Goal: Task Accomplishment & Management: Complete application form

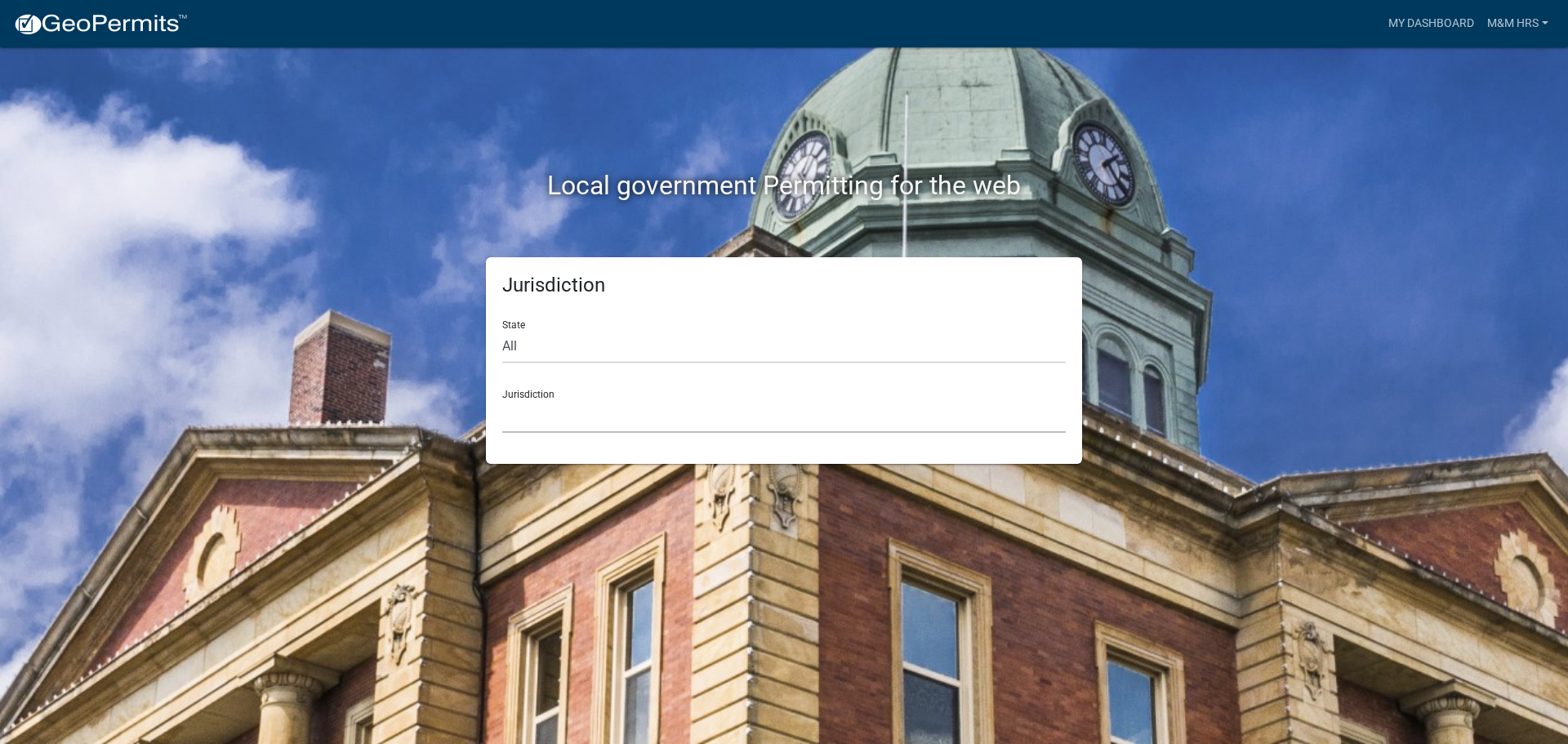
click at [606, 400] on select "[GEOGRAPHIC_DATA], [US_STATE] [GEOGRAPHIC_DATA], [US_STATE][PERSON_NAME][GEOGRA…" at bounding box center [784, 416] width 563 height 33
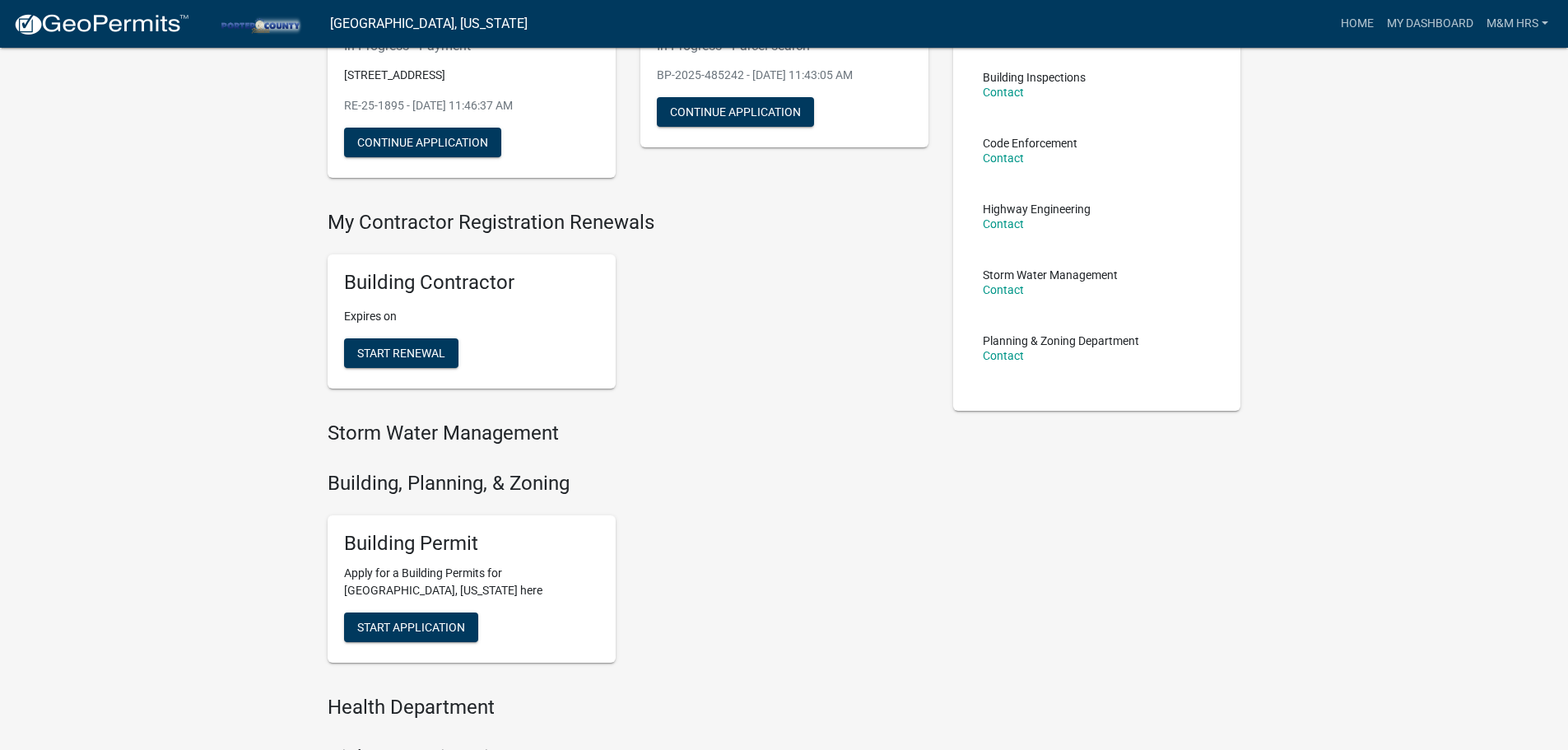
scroll to position [220, 0]
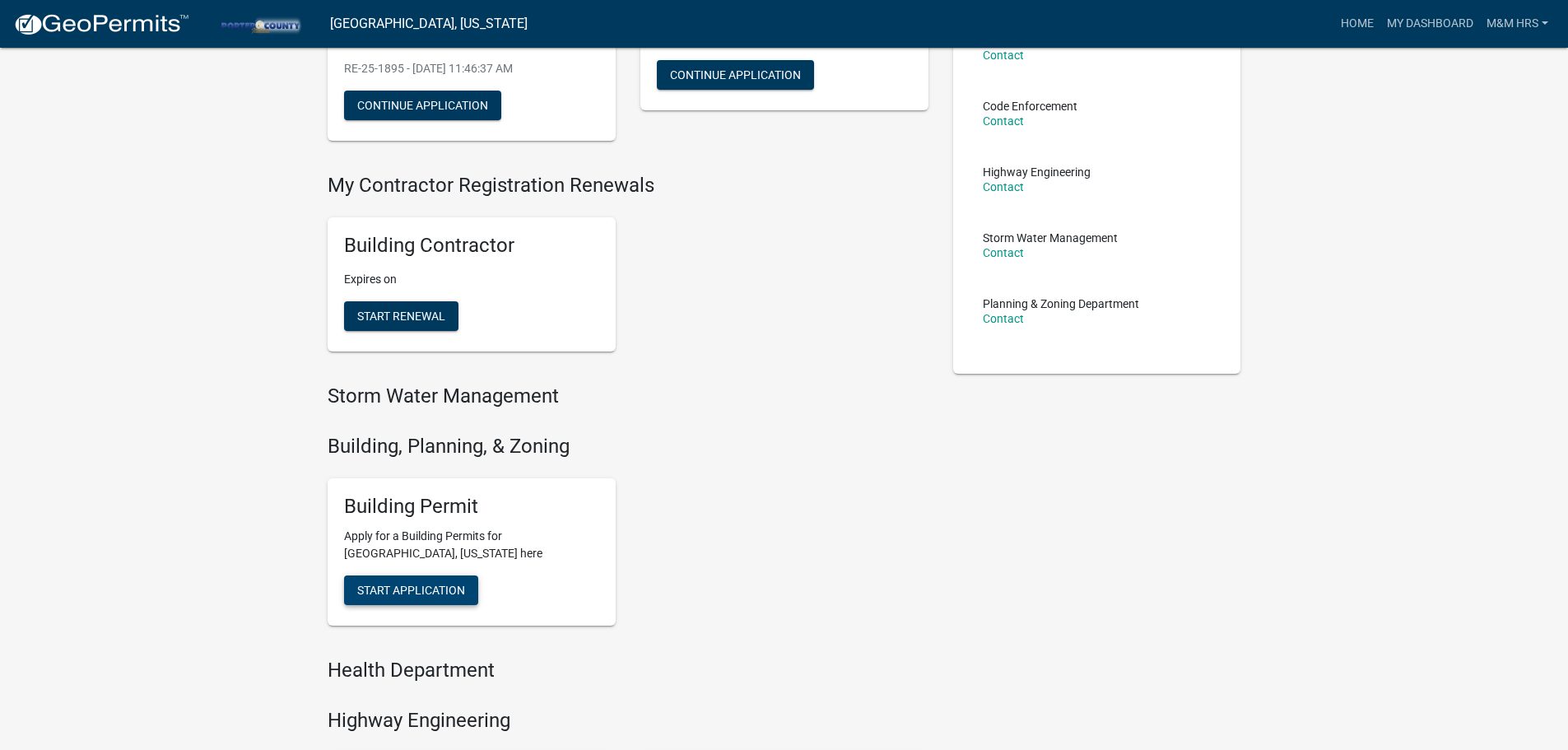
click at [411, 595] on span "Start Application" at bounding box center [410, 590] width 108 height 13
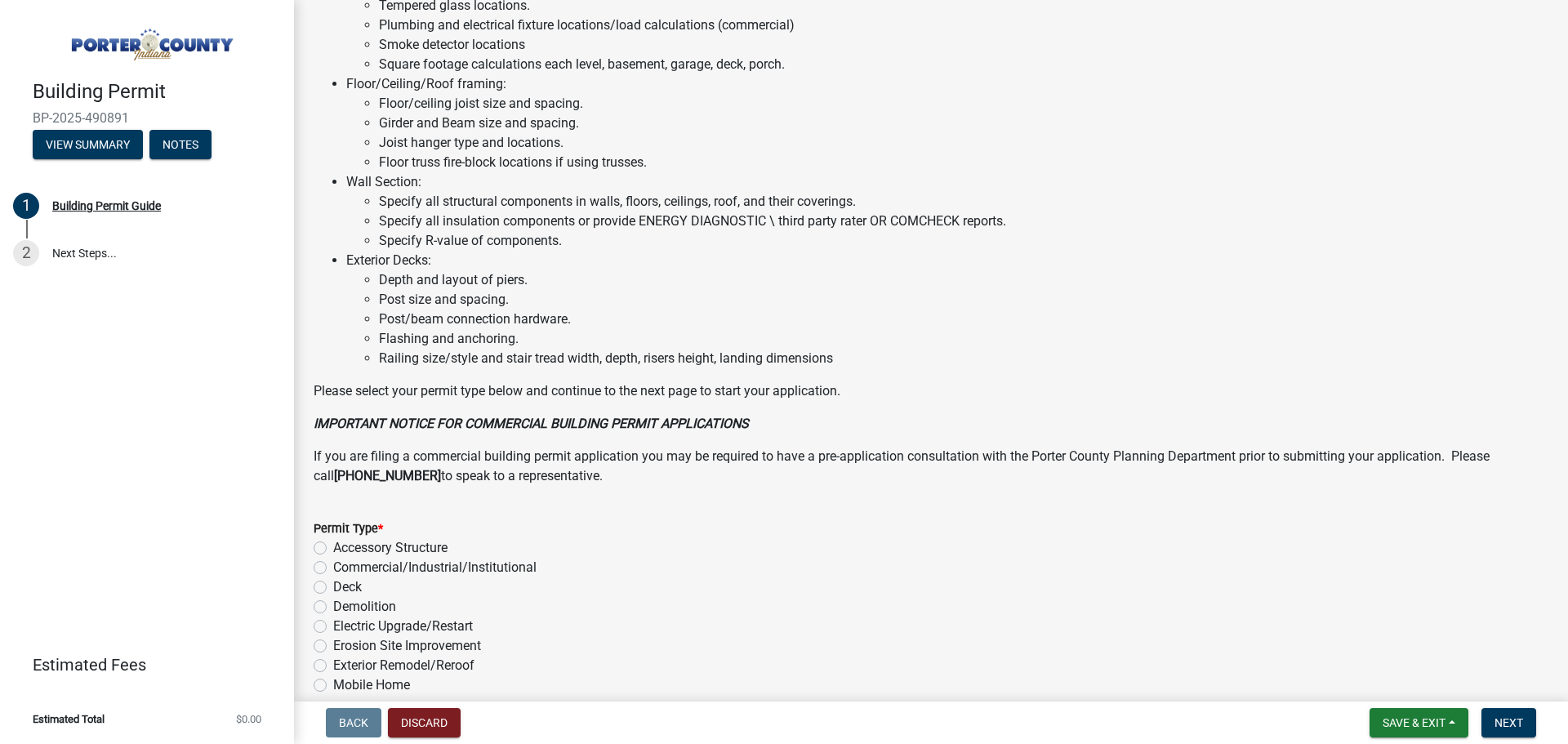
scroll to position [885, 0]
click at [425, 663] on label "Exterior Remodel/Reroof" at bounding box center [404, 667] width 141 height 20
click at [344, 663] on input "Exterior Remodel/Reroof" at bounding box center [338, 662] width 10 height 10
radio input "true"
click at [1512, 723] on span "Next" at bounding box center [1509, 723] width 29 height 13
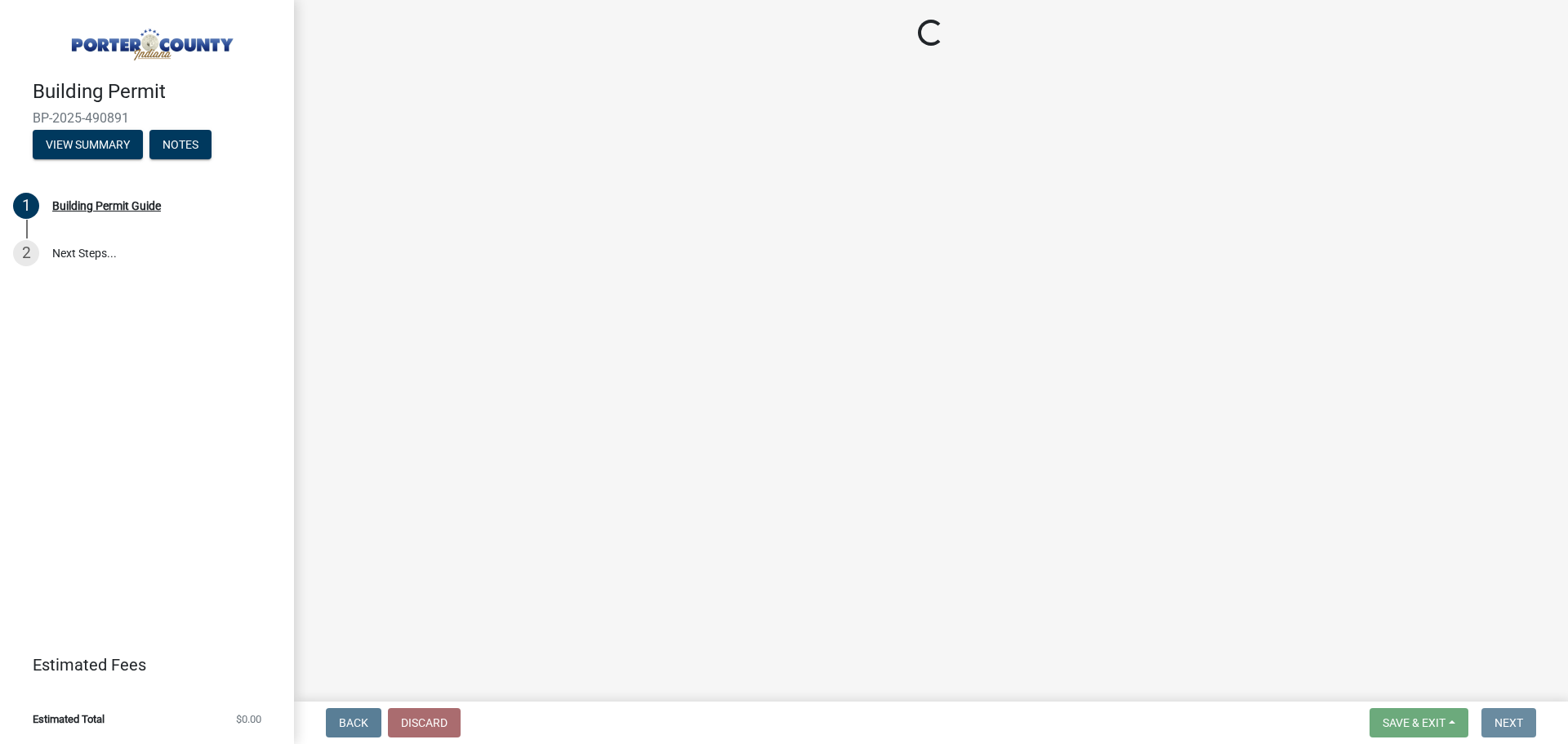
scroll to position [0, 0]
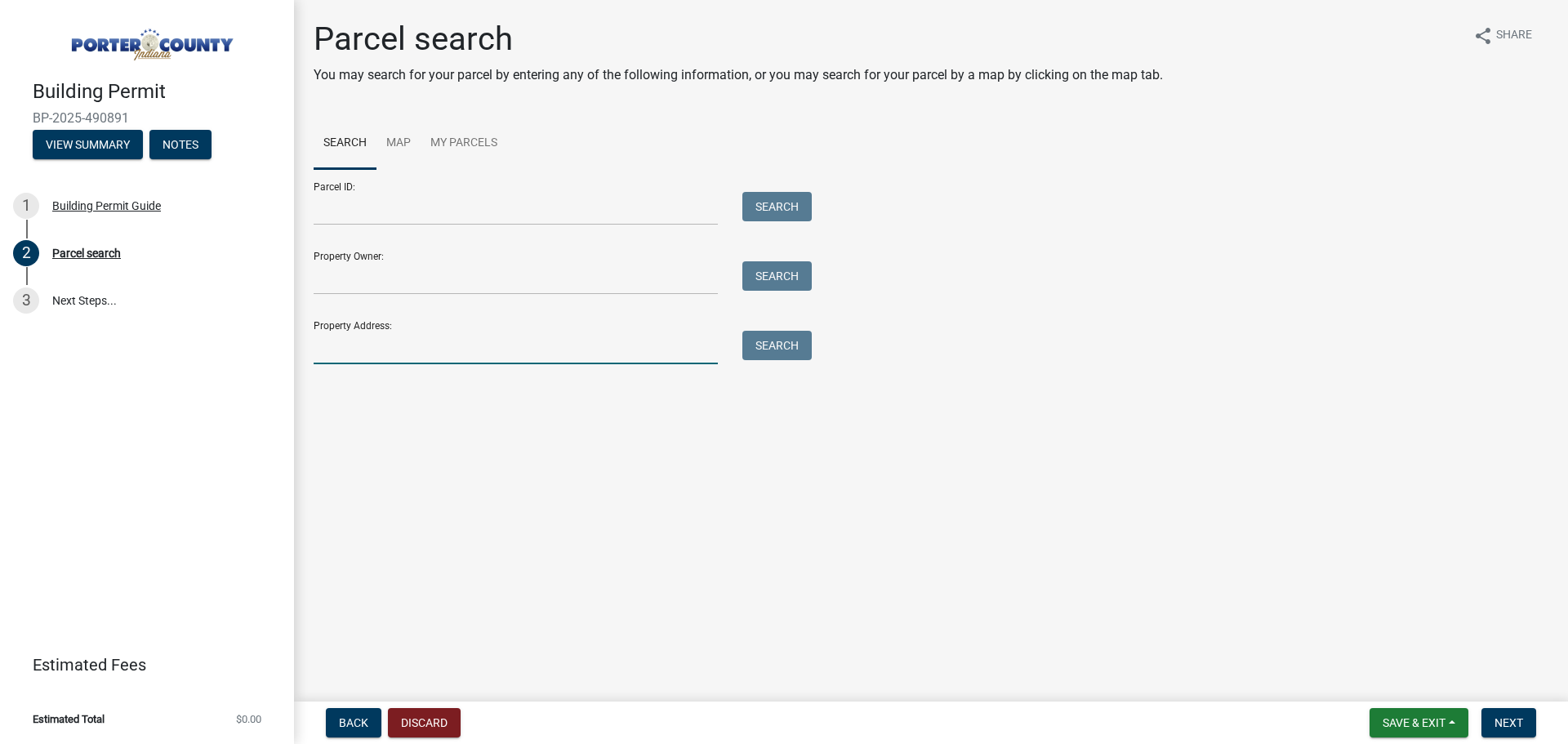
click at [351, 339] on input "Property Address:" at bounding box center [515, 347] width 404 height 33
click at [798, 350] on button "Search" at bounding box center [777, 346] width 70 height 30
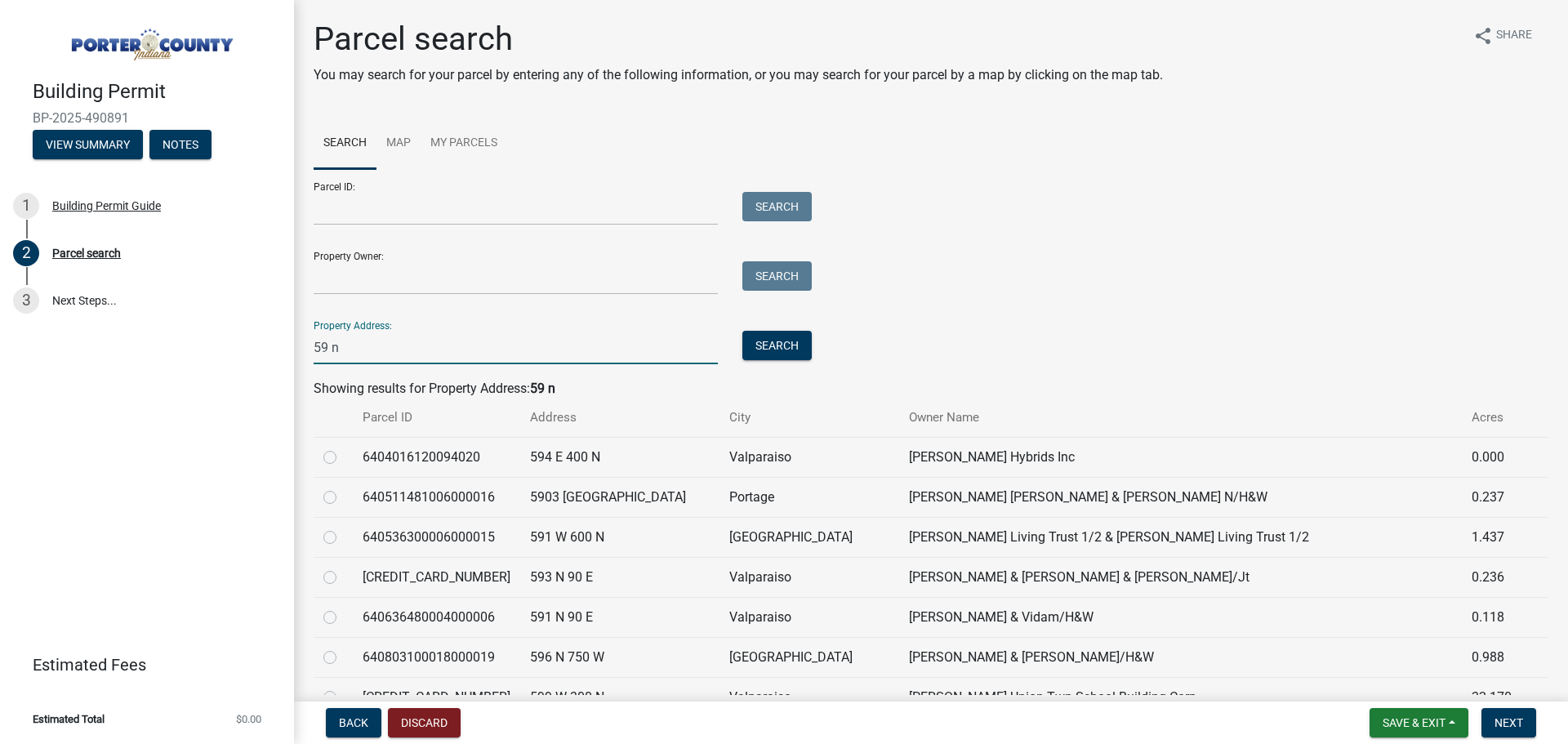
click at [422, 360] on input "59 n" at bounding box center [515, 347] width 404 height 33
type input "59 n county"
click at [791, 343] on button "Search" at bounding box center [777, 346] width 70 height 30
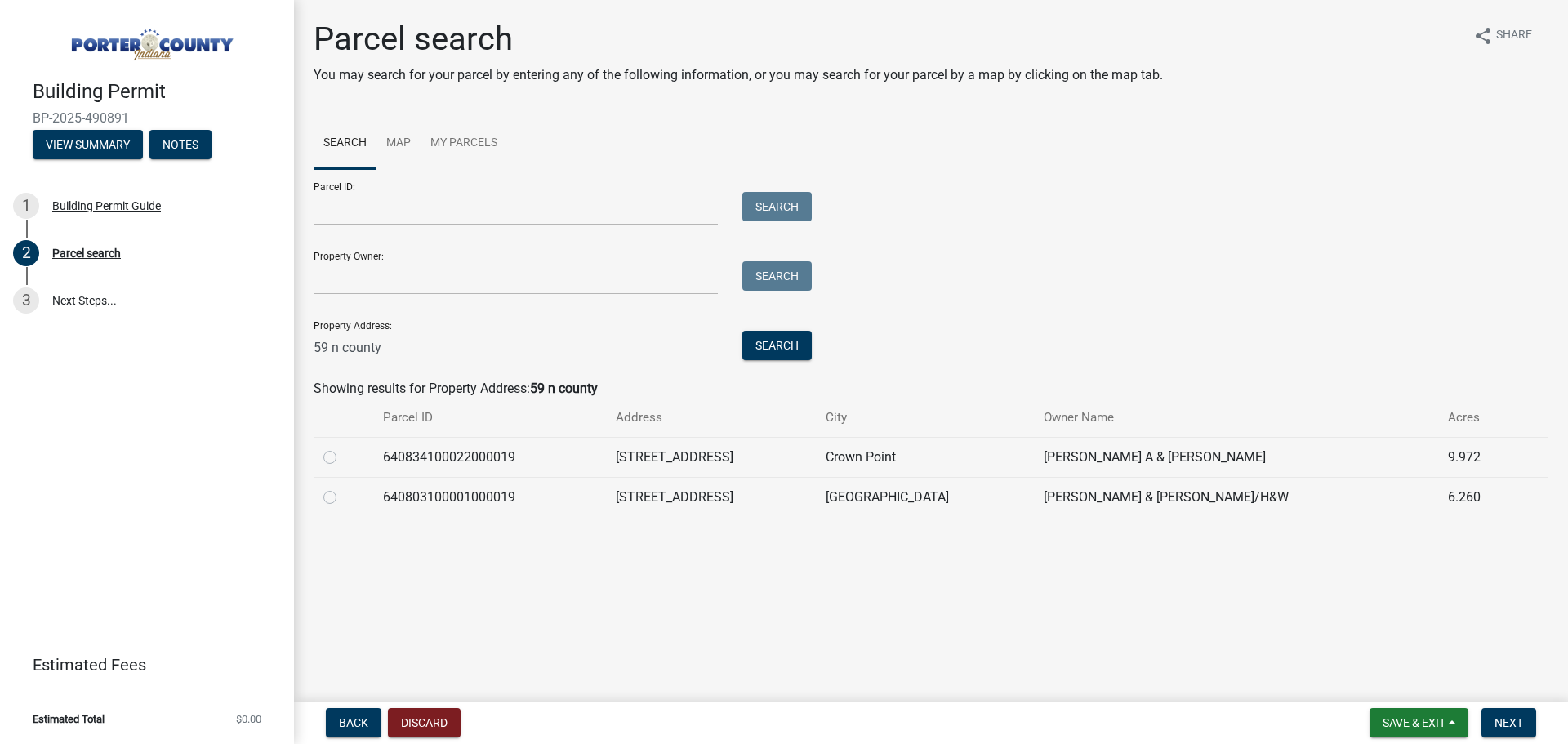
click at [343, 448] on label at bounding box center [343, 448] width 0 height 0
click at [343, 458] on input "radio" at bounding box center [348, 452] width 10 height 10
radio input "true"
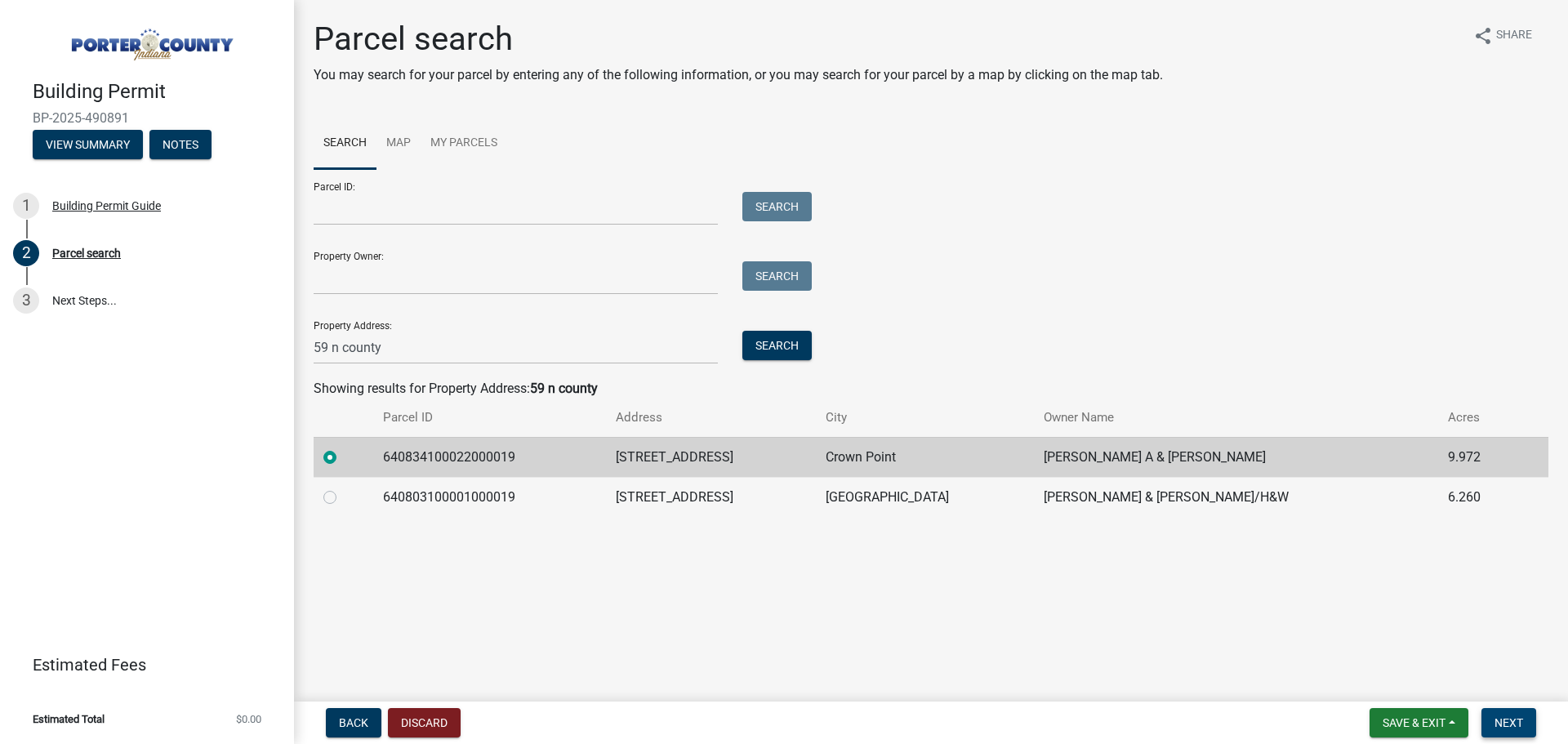
click at [1526, 724] on button "Next" at bounding box center [1509, 723] width 55 height 30
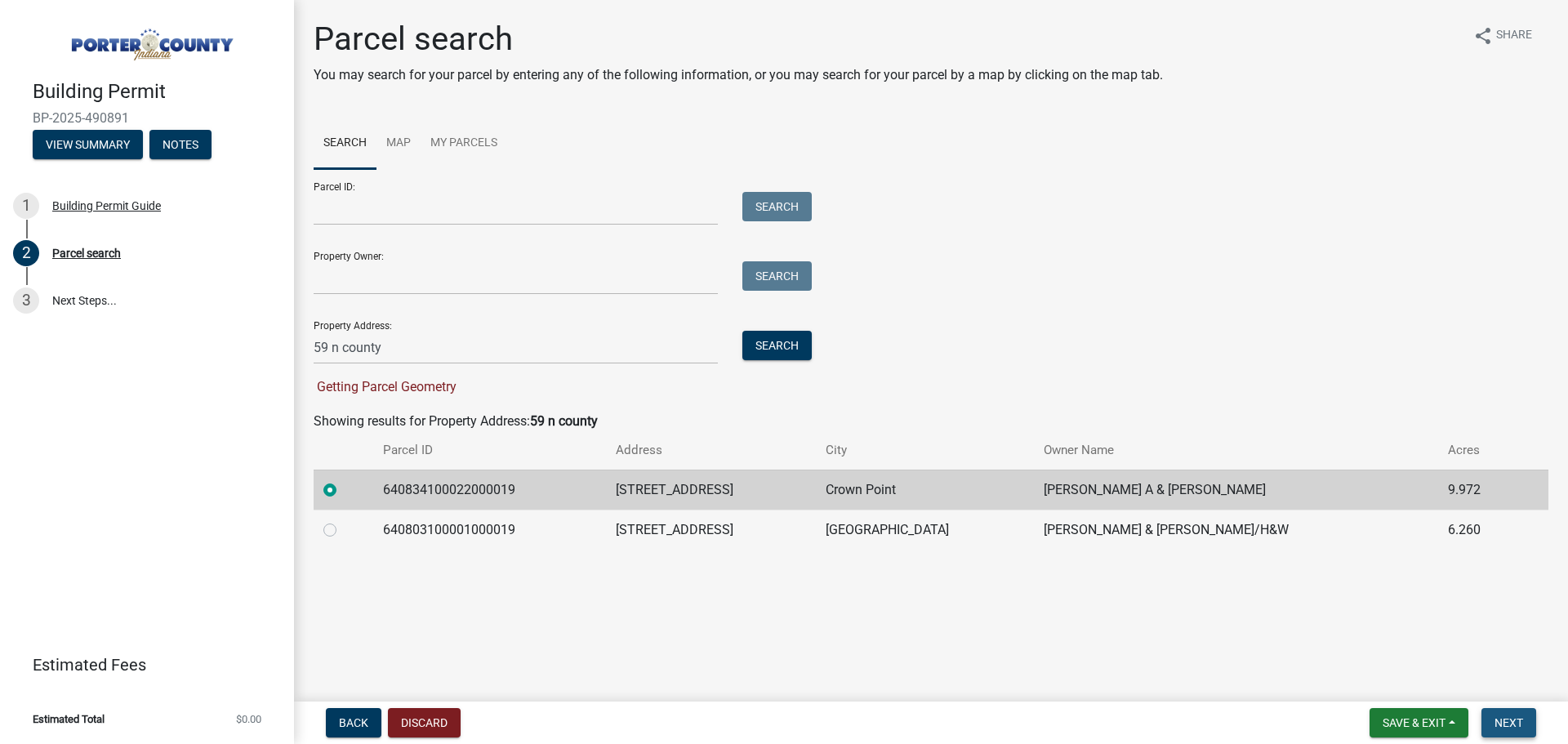
click at [1526, 718] on button "Next" at bounding box center [1509, 723] width 55 height 30
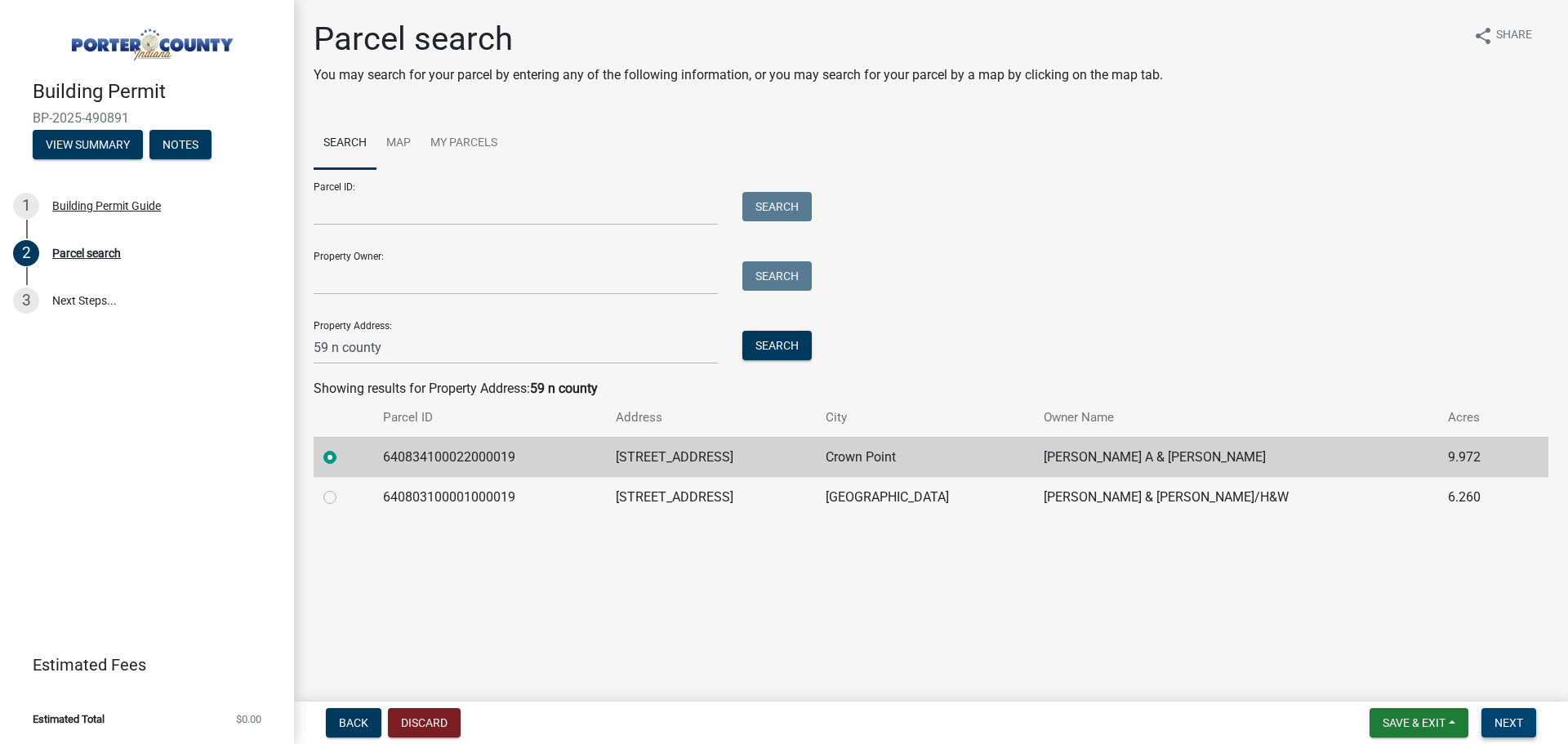
click at [1512, 724] on span "Next" at bounding box center [1509, 723] width 29 height 13
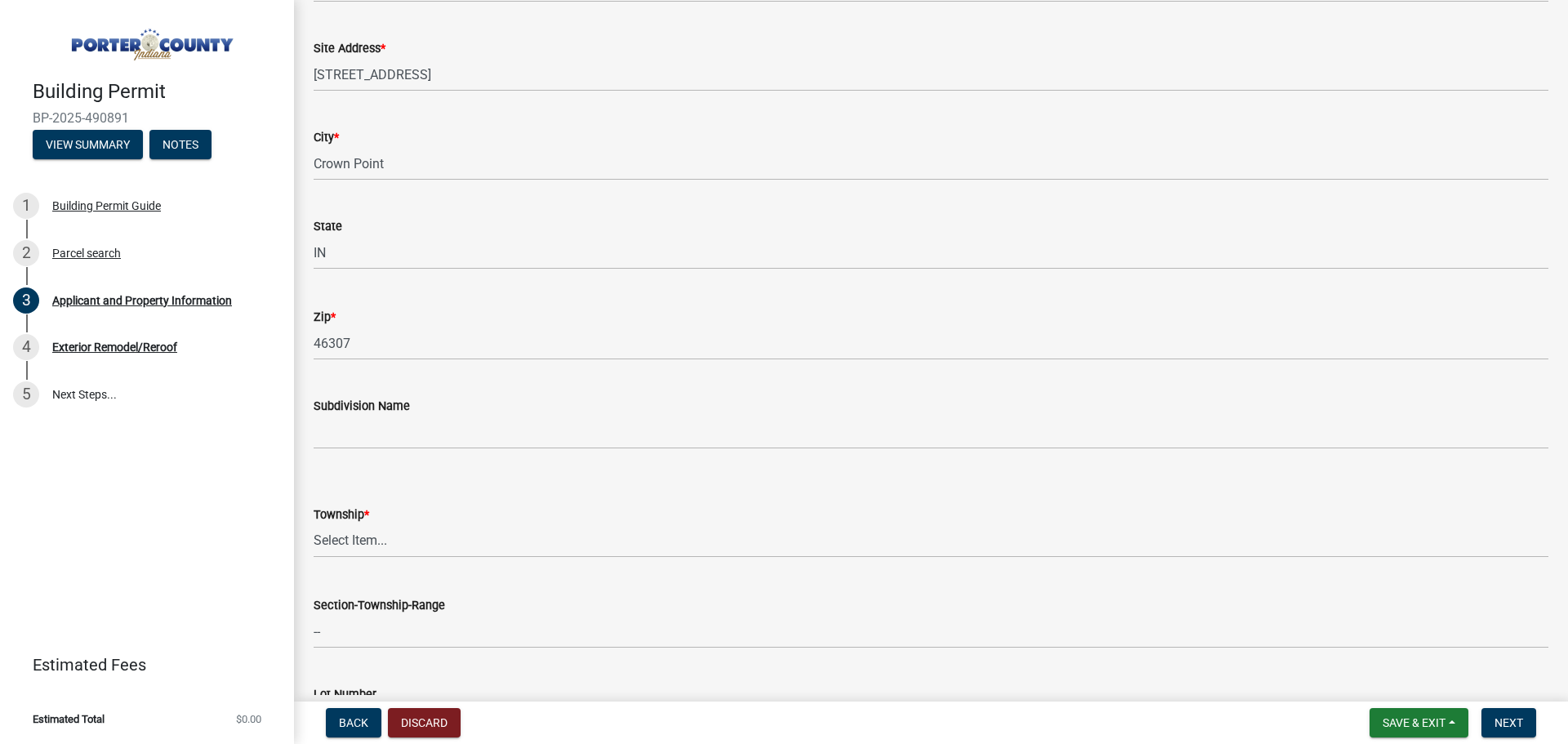
scroll to position [327, 0]
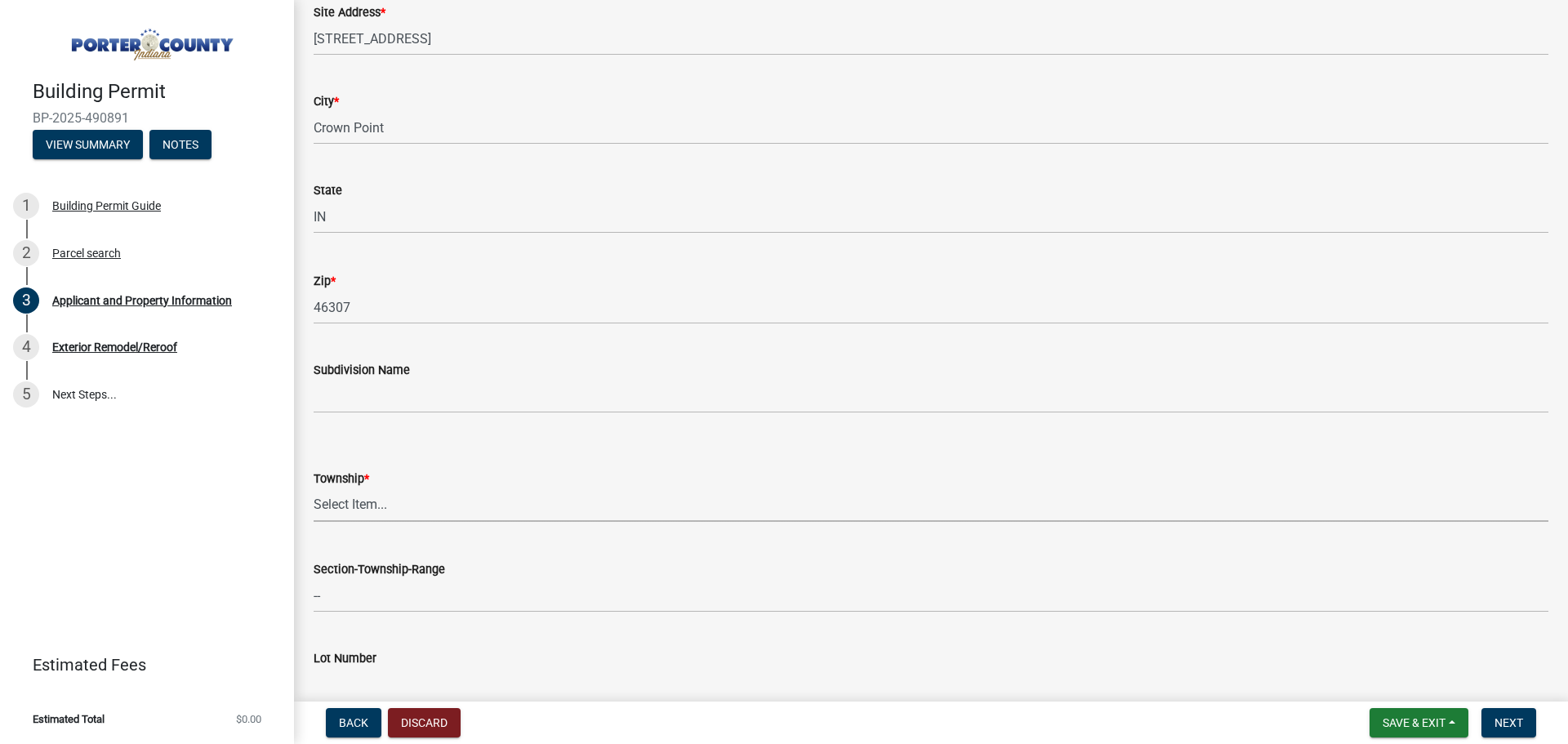
click at [367, 506] on select "Select Item... [PERSON_NAME][GEOGRAPHIC_DATA] [PERSON_NAME][GEOGRAPHIC_DATA] [G…" at bounding box center [930, 505] width 1235 height 33
click at [352, 486] on div "Township *" at bounding box center [930, 477] width 1235 height 20
click at [354, 503] on select "Select Item... [PERSON_NAME][GEOGRAPHIC_DATA] [PERSON_NAME][GEOGRAPHIC_DATA] [G…" at bounding box center [930, 505] width 1235 height 33
click at [367, 516] on select "Select Item... [PERSON_NAME][GEOGRAPHIC_DATA] [PERSON_NAME][GEOGRAPHIC_DATA] [G…" at bounding box center [930, 505] width 1235 height 33
click at [313, 489] on select "Select Item... [PERSON_NAME][GEOGRAPHIC_DATA] [PERSON_NAME][GEOGRAPHIC_DATA] [G…" at bounding box center [930, 505] width 1235 height 33
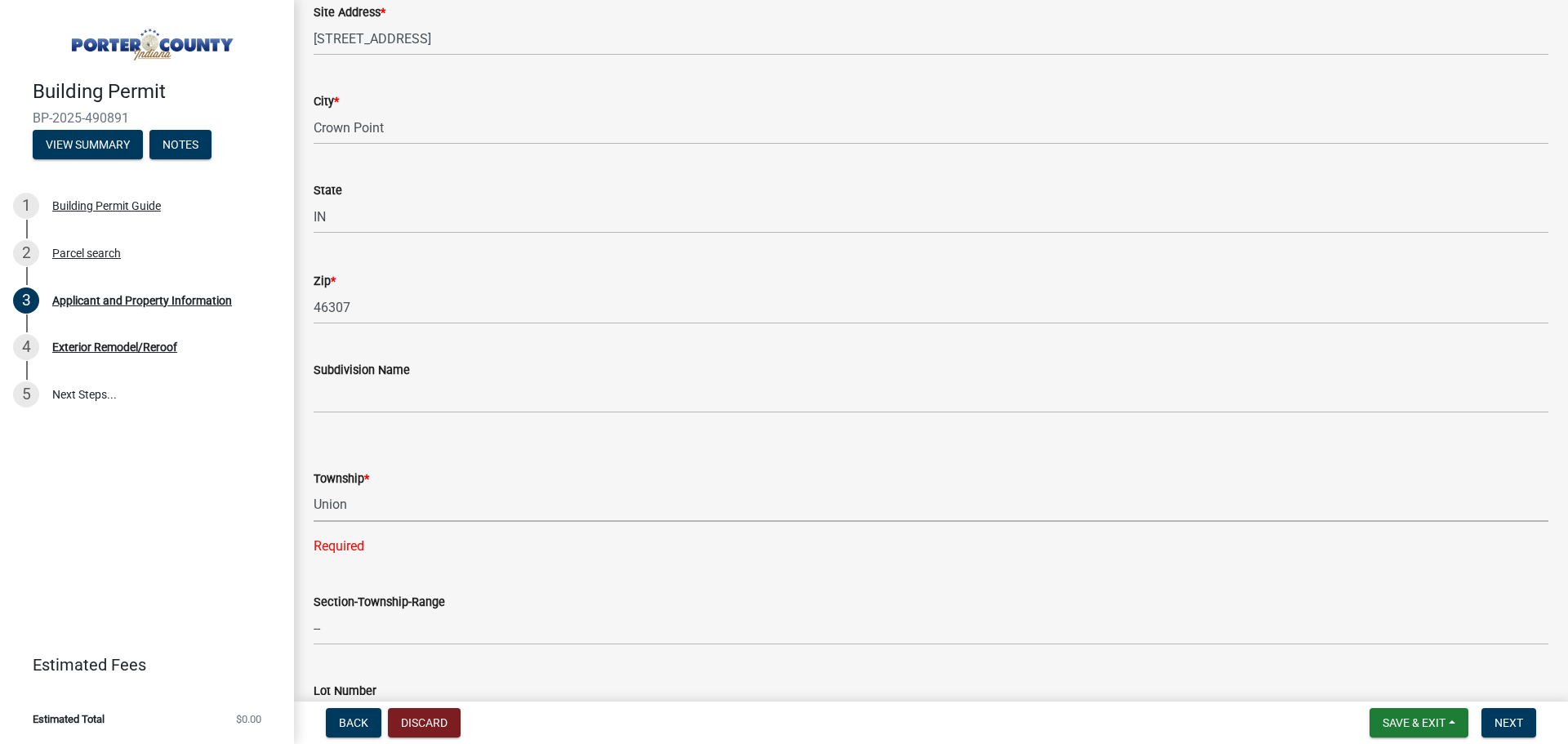
select select "4e6cbcac-7d48-4f78-b019-902ed53214cd"
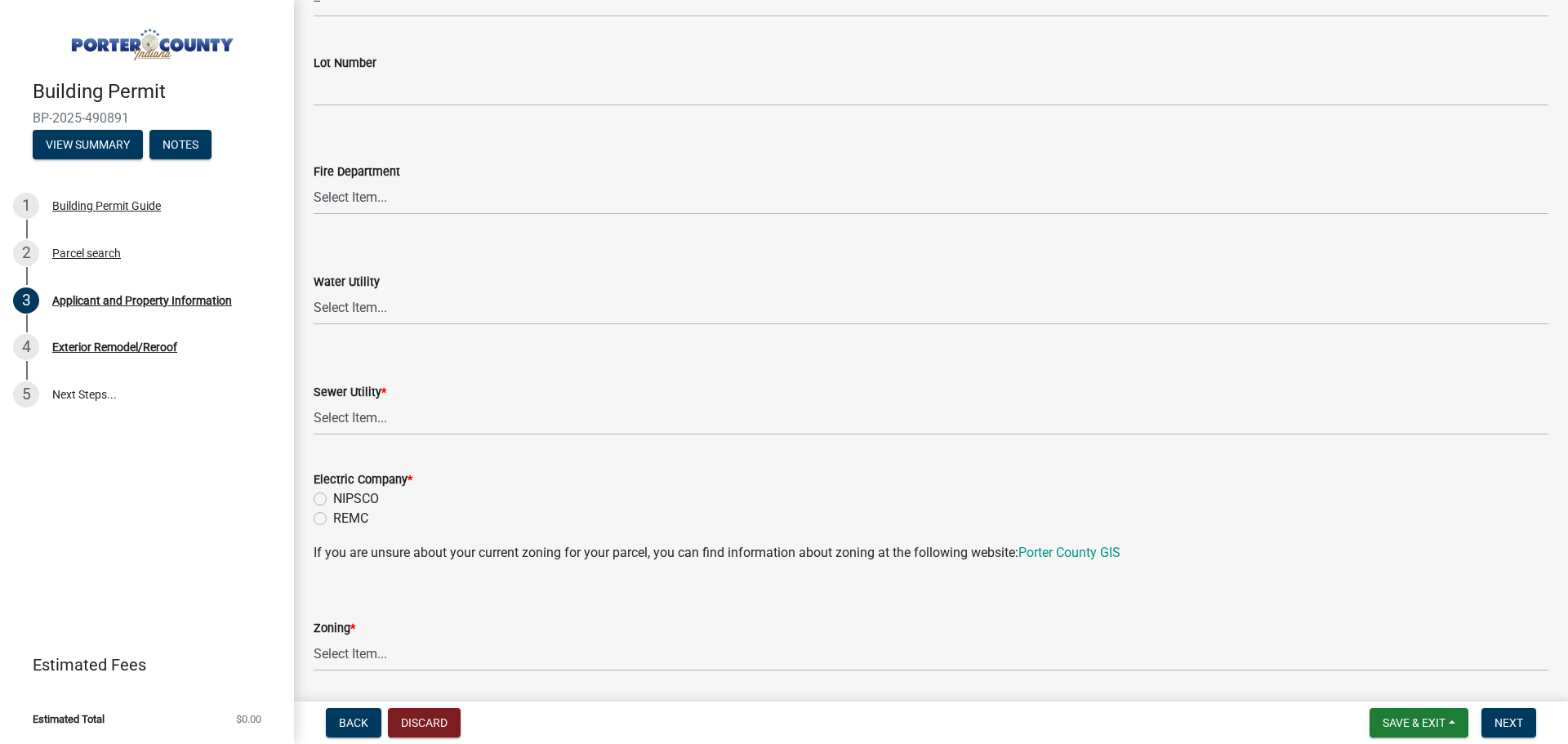
scroll to position [944, 0]
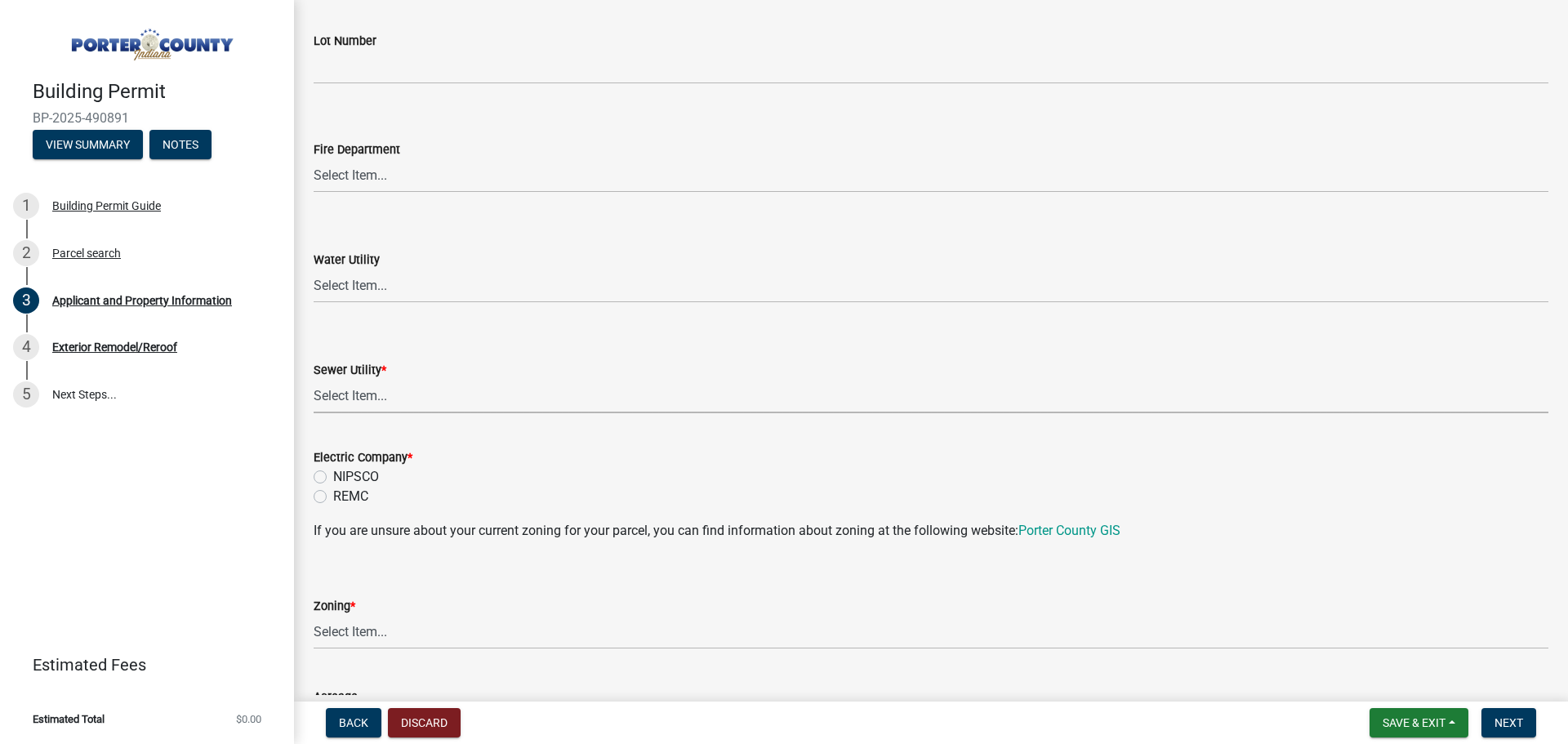
click at [388, 409] on select "Select Item... Aqua [US_STATE] Inc Damon Run Falling Waters Lake Eliza - LEACD …" at bounding box center [930, 397] width 1235 height 33
click at [313, 380] on select "Select Item... Aqua [US_STATE] Inc Damon Run Falling Waters Lake Eliza - LEACD …" at bounding box center [930, 397] width 1235 height 33
select select "ad46db9b-b68a-4590-8d08-f4fb10f3ead6"
click at [334, 476] on label "NIPSCO" at bounding box center [356, 476] width 46 height 20
click at [334, 476] on input "NIPSCO" at bounding box center [338, 472] width 10 height 10
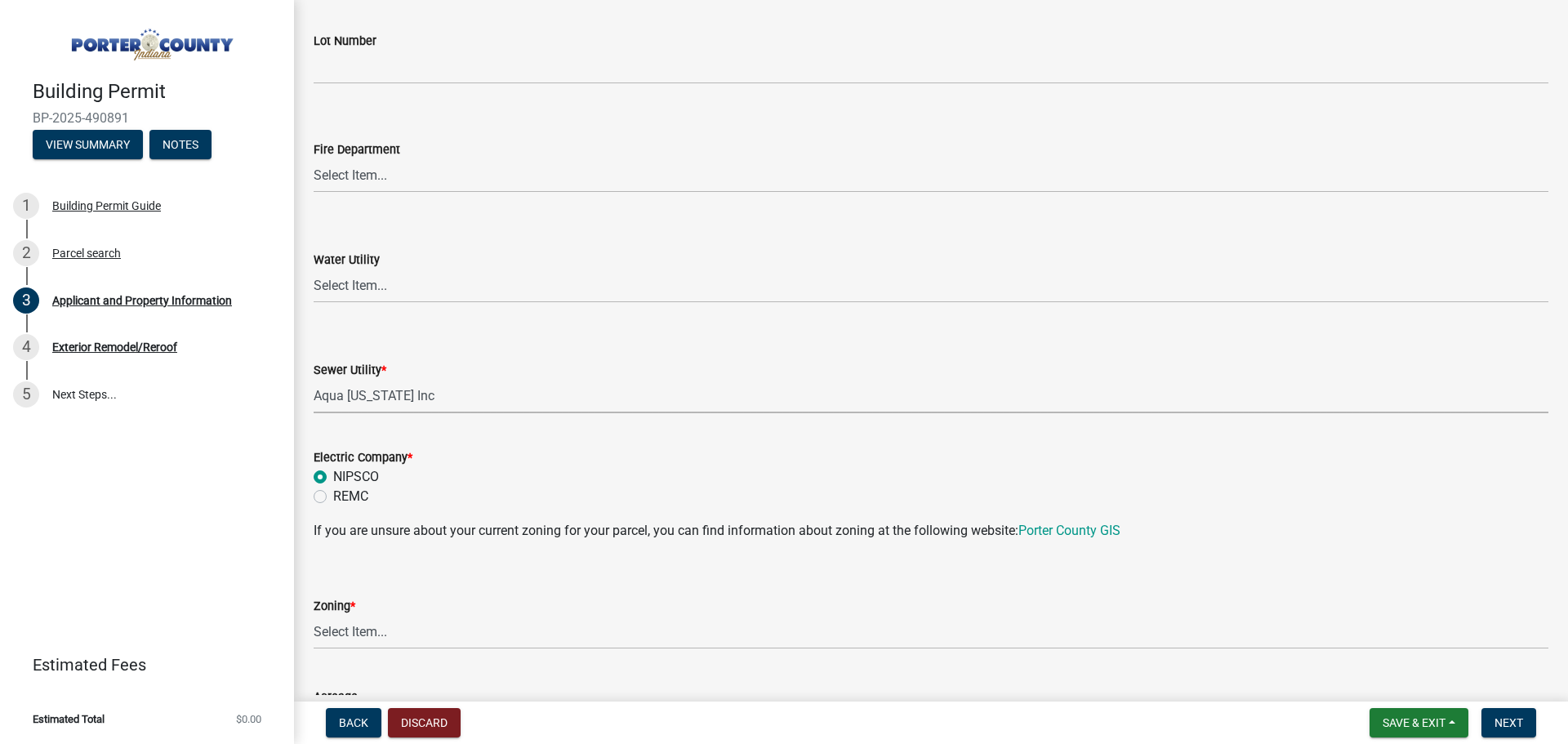
radio input "true"
drag, startPoint x: 382, startPoint y: 636, endPoint x: 376, endPoint y: 630, distance: 8.5
click at [382, 636] on select "Select Item... A1 A2 CH CM CN I1 I2 I3 IN MP OT P1 P2 PUD R1 R2 R3 R4 RL RR" at bounding box center [930, 633] width 1235 height 33
click at [313, 616] on select "Select Item... A1 A2 CH CM CN I1 I2 I3 IN MP OT P1 P2 PUD R1 R2 R3 R4 RL RR" at bounding box center [930, 633] width 1235 height 33
select select "271bd504-2c49-4a3f-937e-0db1d3436bac"
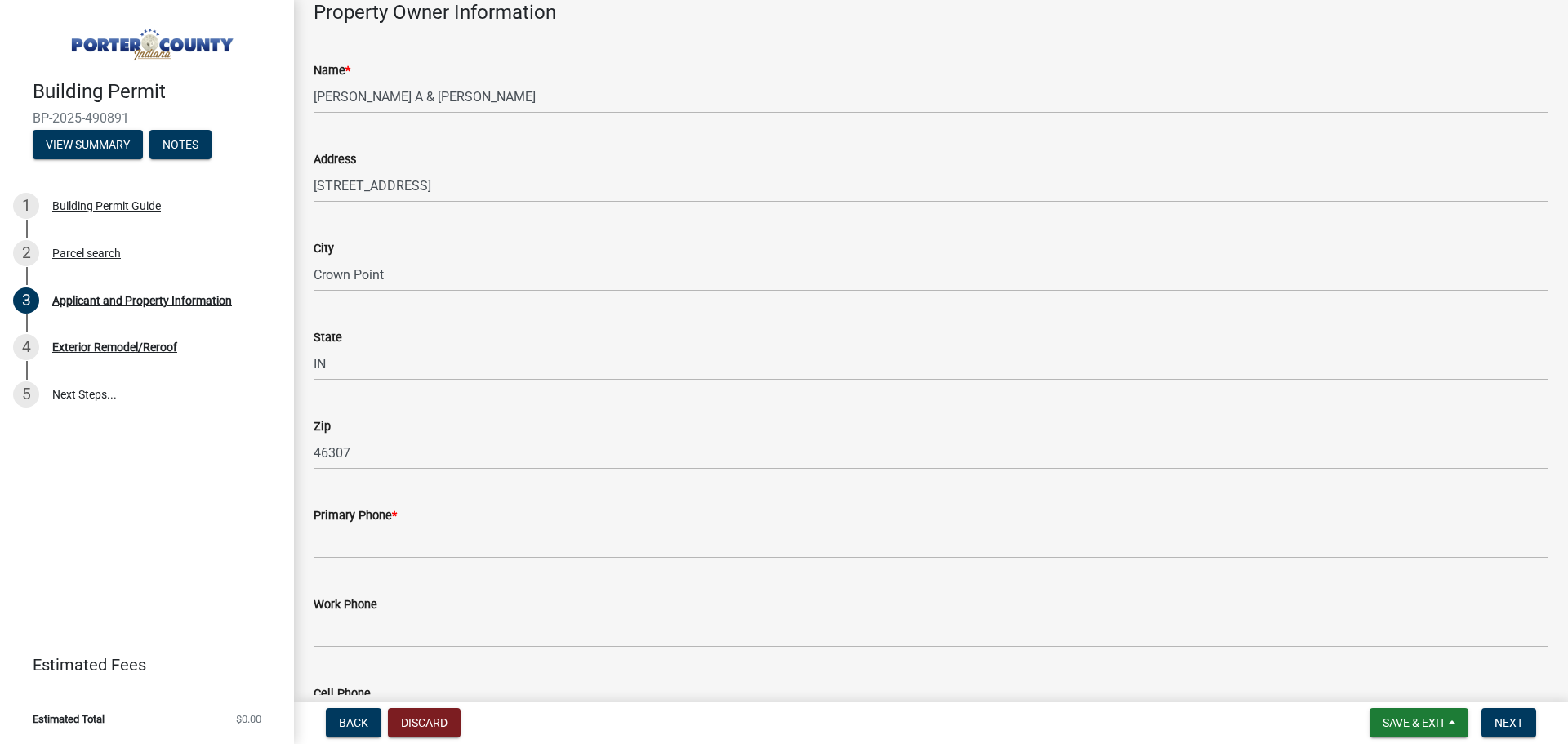
scroll to position [1728, 0]
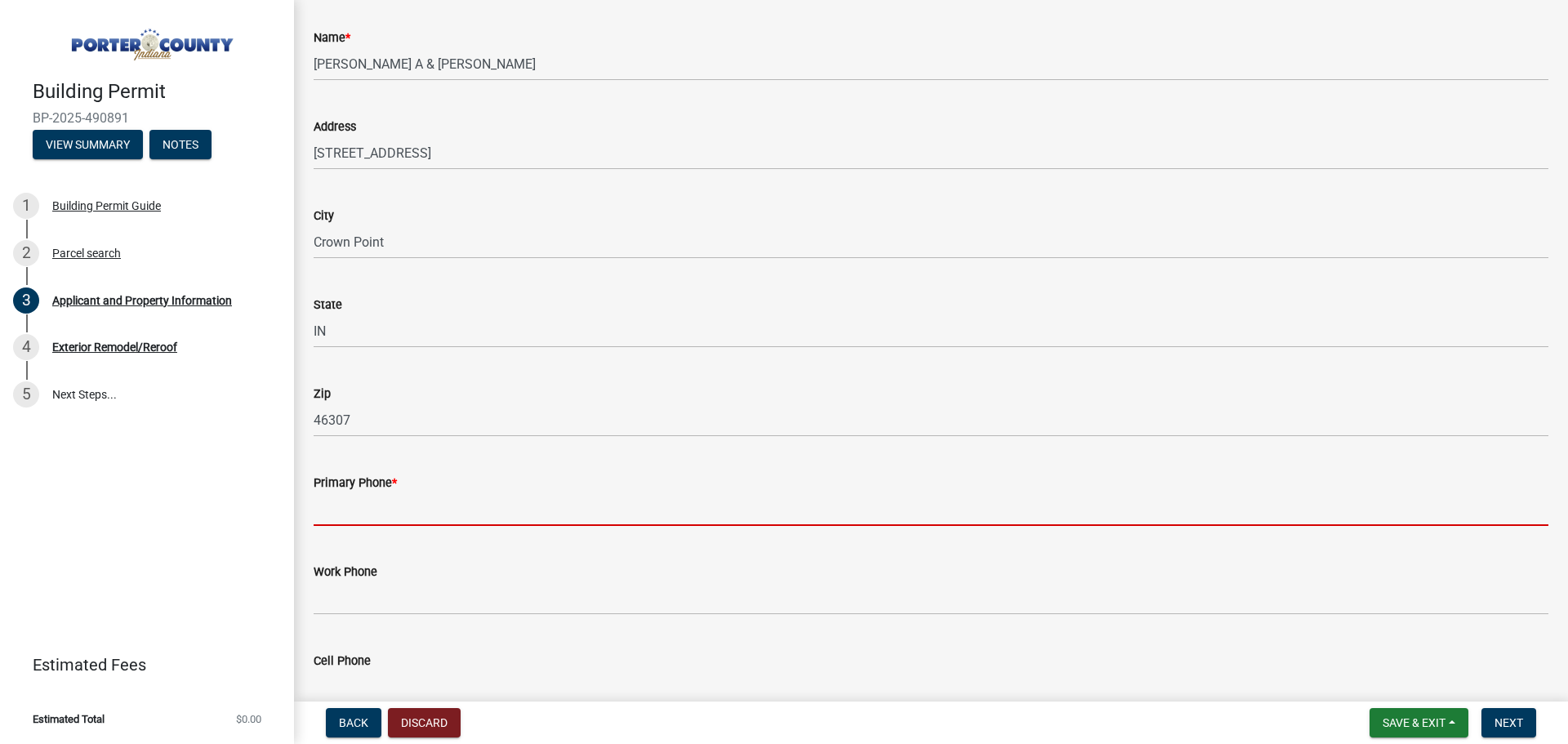
click at [421, 511] on input "Primary Phone *" at bounding box center [930, 509] width 1235 height 33
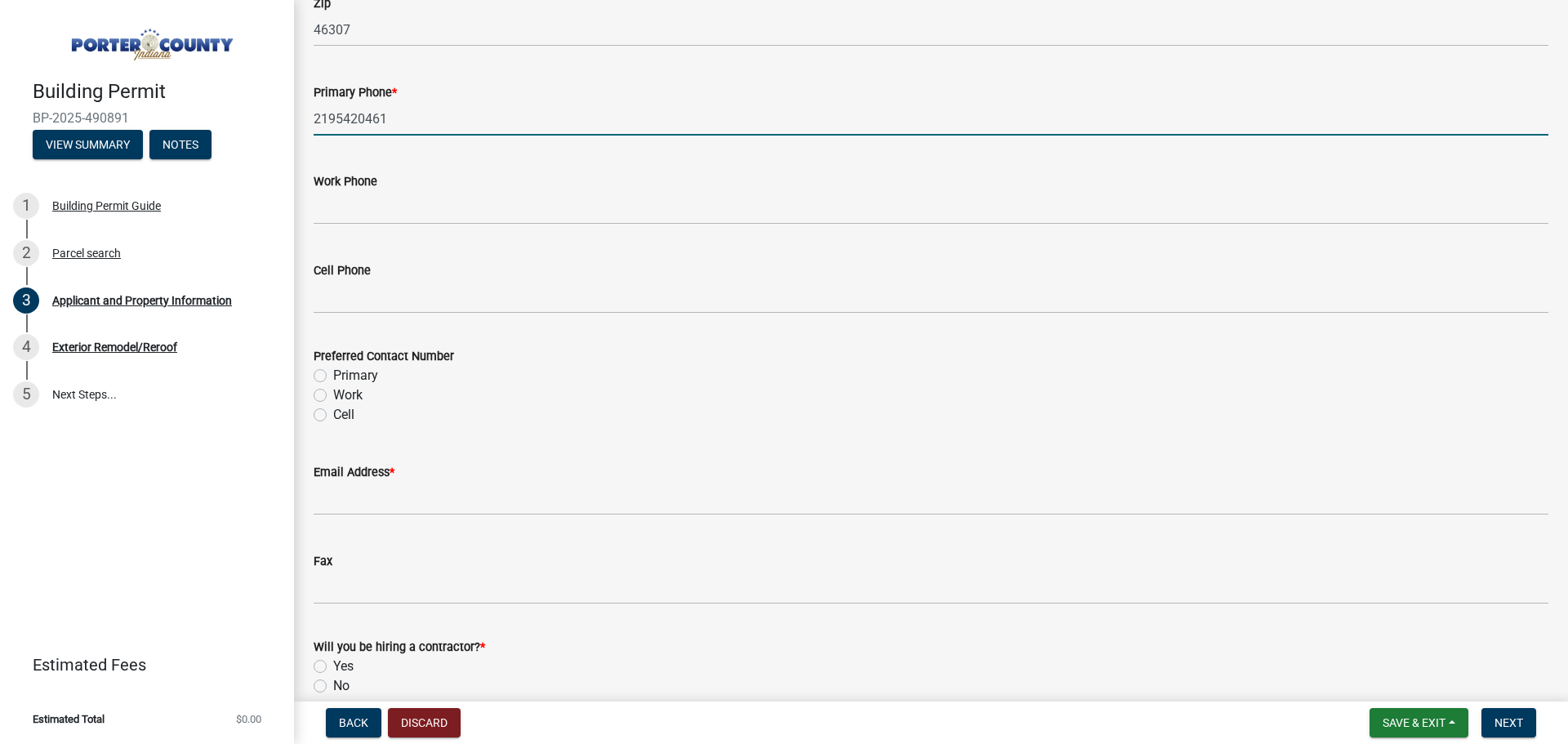
scroll to position [2164, 0]
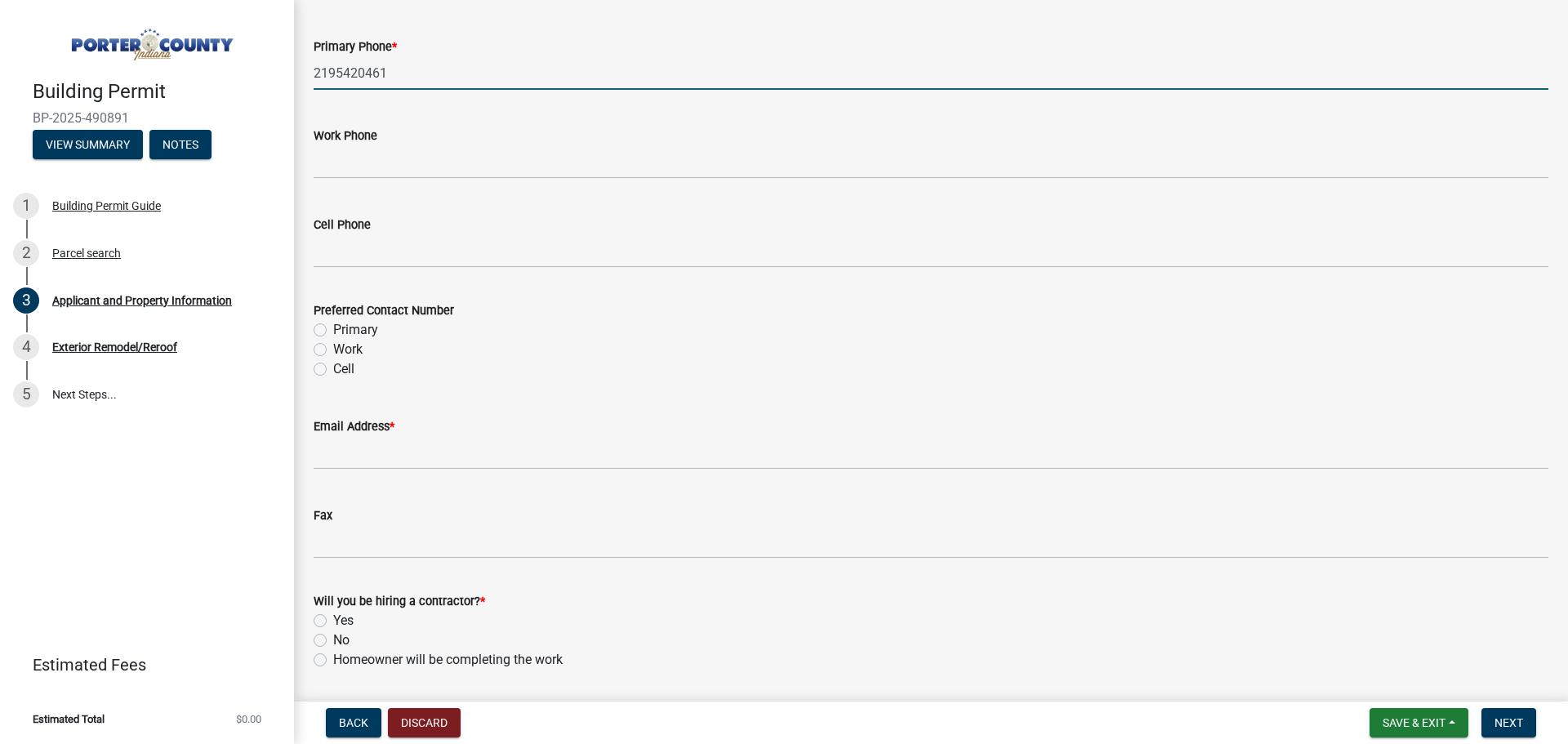
type input "2195420461"
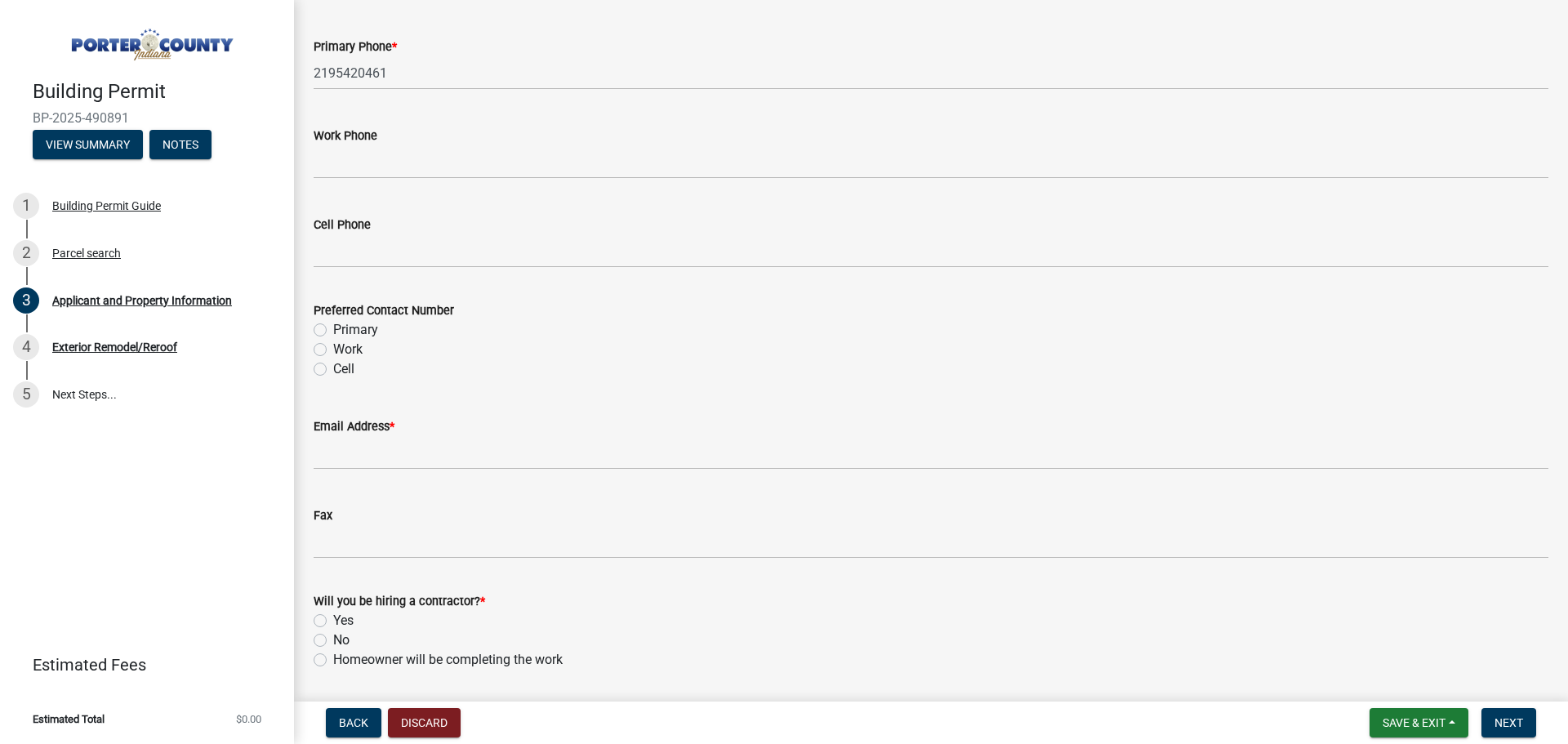
click at [334, 326] on label "Primary" at bounding box center [356, 329] width 45 height 20
click at [334, 326] on input "Primary" at bounding box center [338, 324] width 10 height 10
radio input "true"
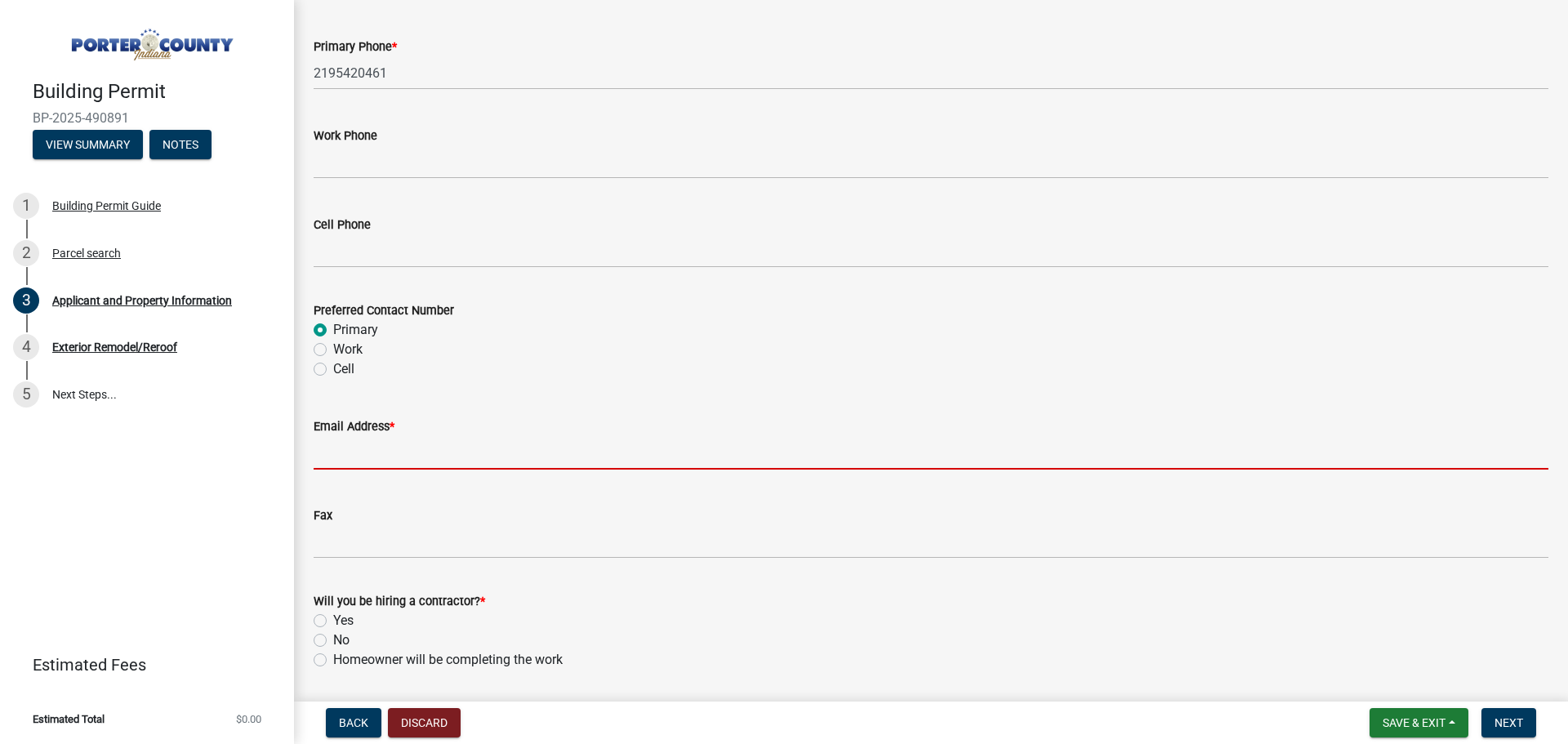
click at [337, 453] on input "Email Address *" at bounding box center [930, 452] width 1235 height 33
type input "[EMAIL_ADDRESS][DOMAIN_NAME]"
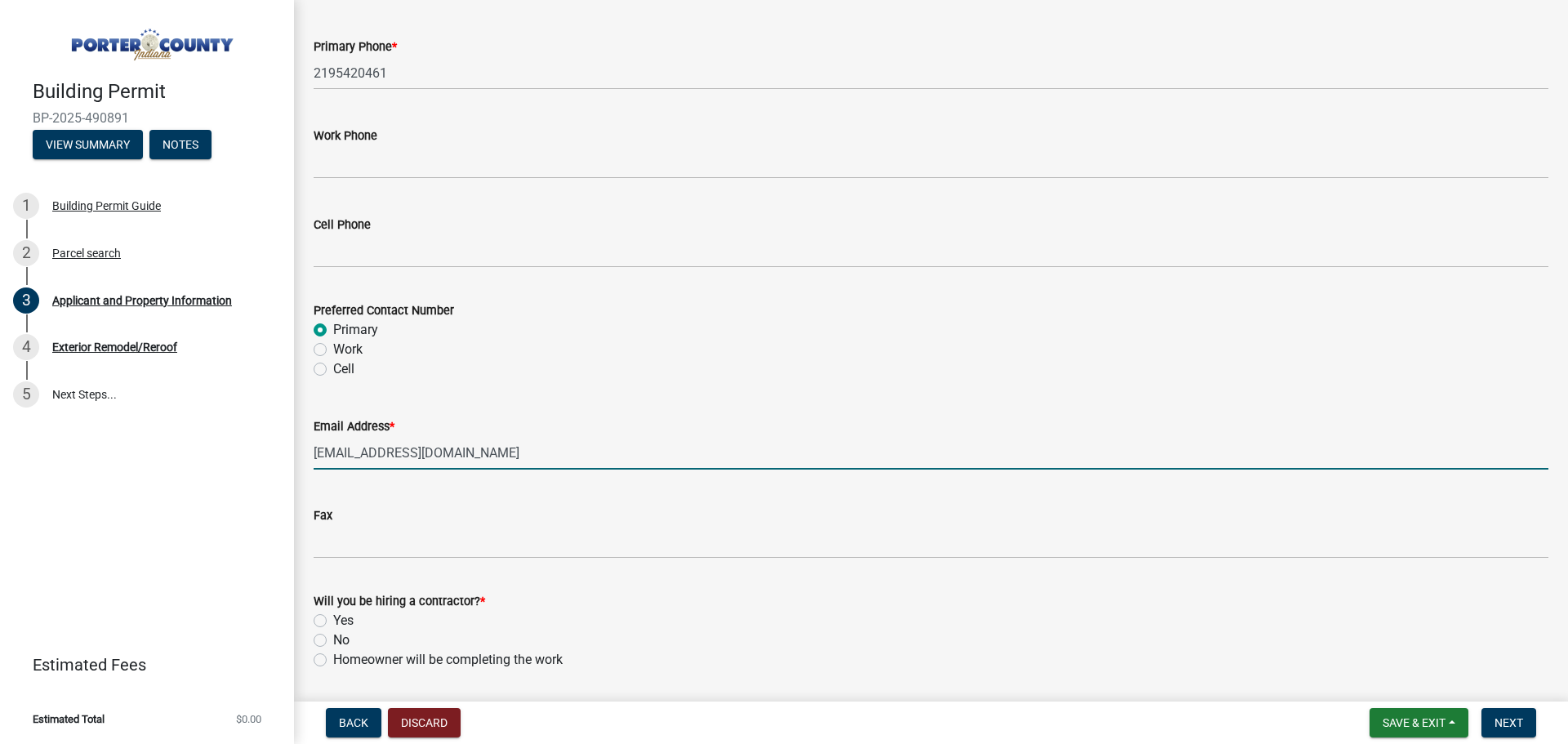
click at [334, 616] on label "Yes" at bounding box center [344, 620] width 20 height 20
click at [334, 616] on input "Yes" at bounding box center [338, 615] width 10 height 10
radio input "true"
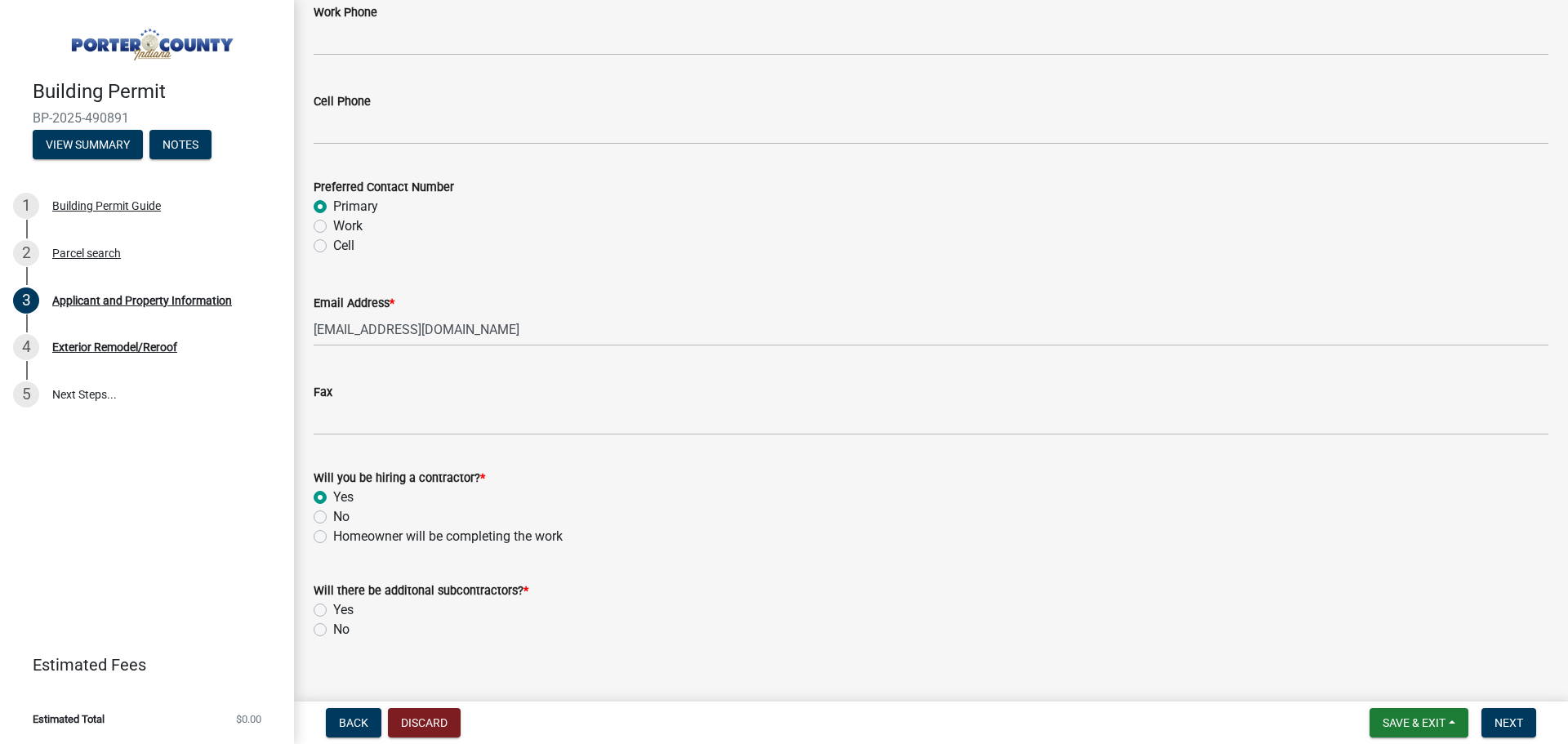
scroll to position [2310, 0]
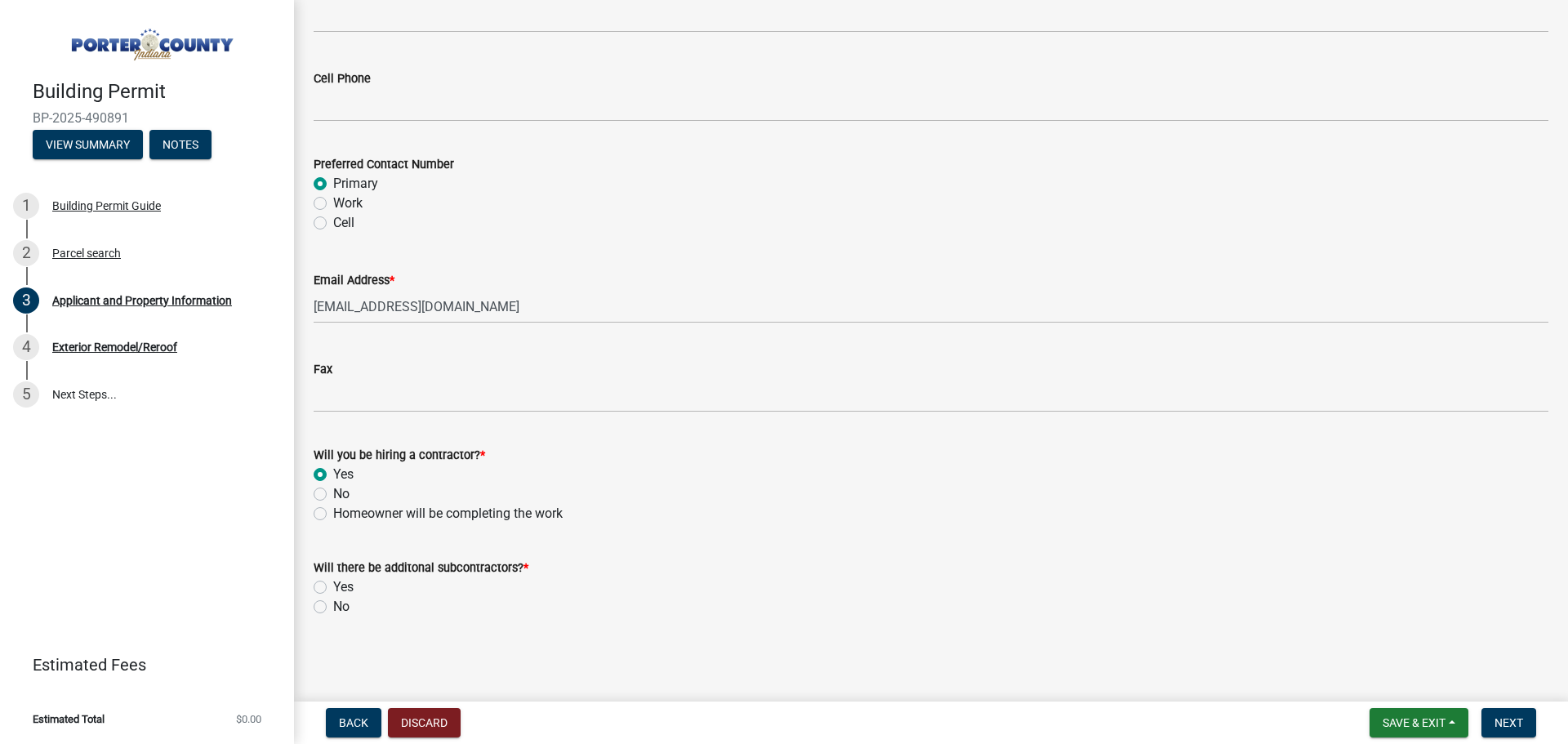
click at [334, 603] on label "No" at bounding box center [342, 606] width 17 height 20
click at [334, 603] on input "No" at bounding box center [338, 601] width 10 height 10
radio input "true"
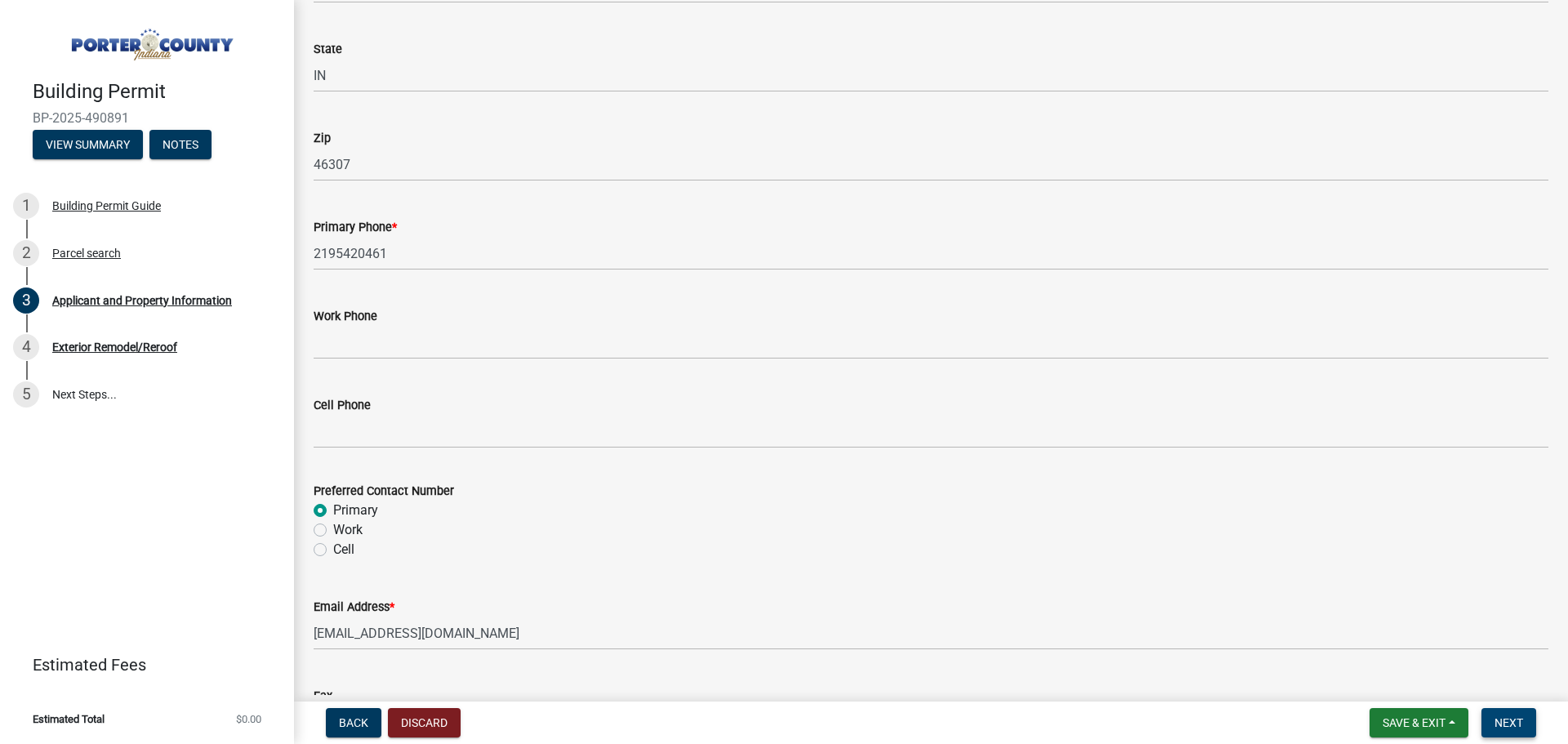
click at [1533, 728] on button "Next" at bounding box center [1509, 723] width 55 height 30
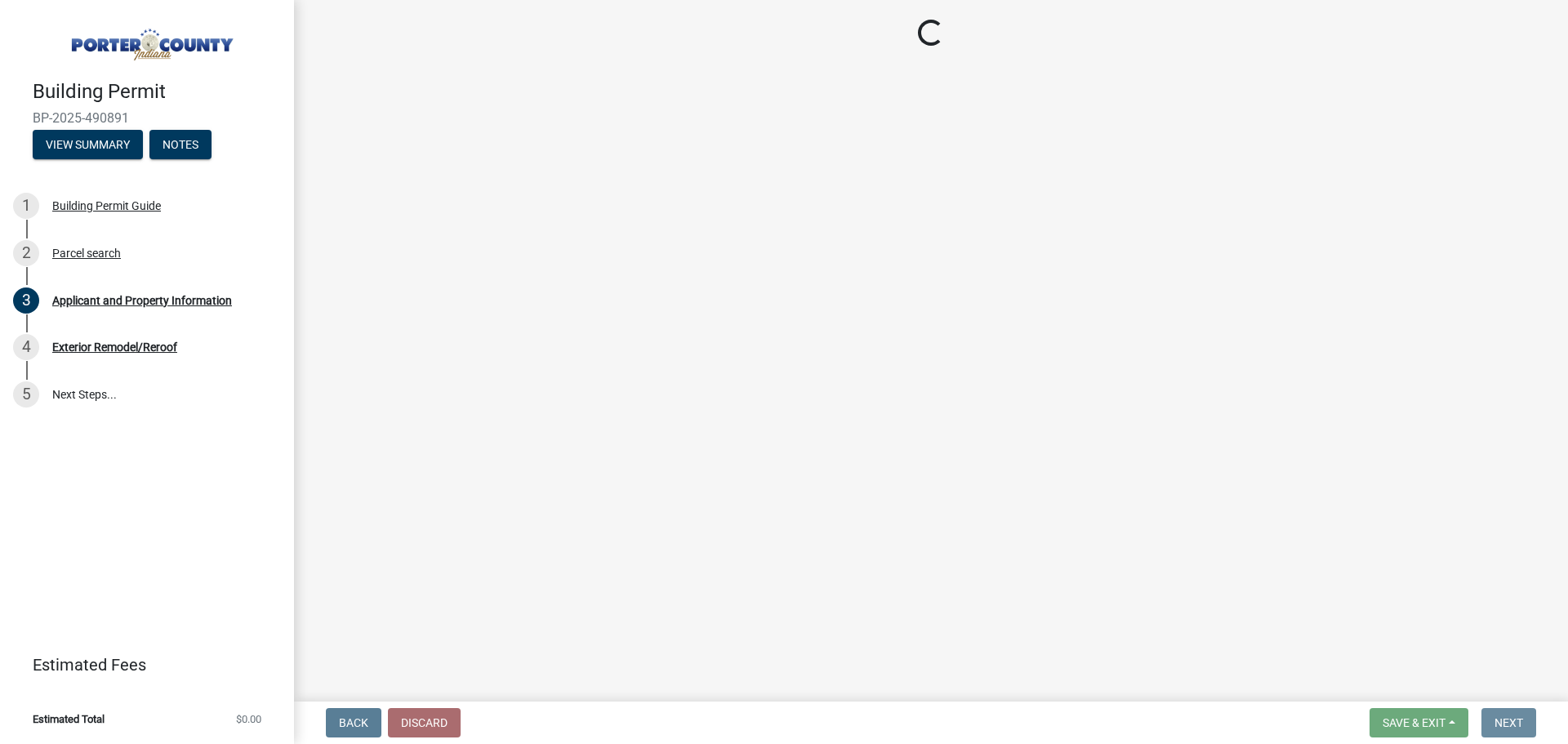
scroll to position [0, 0]
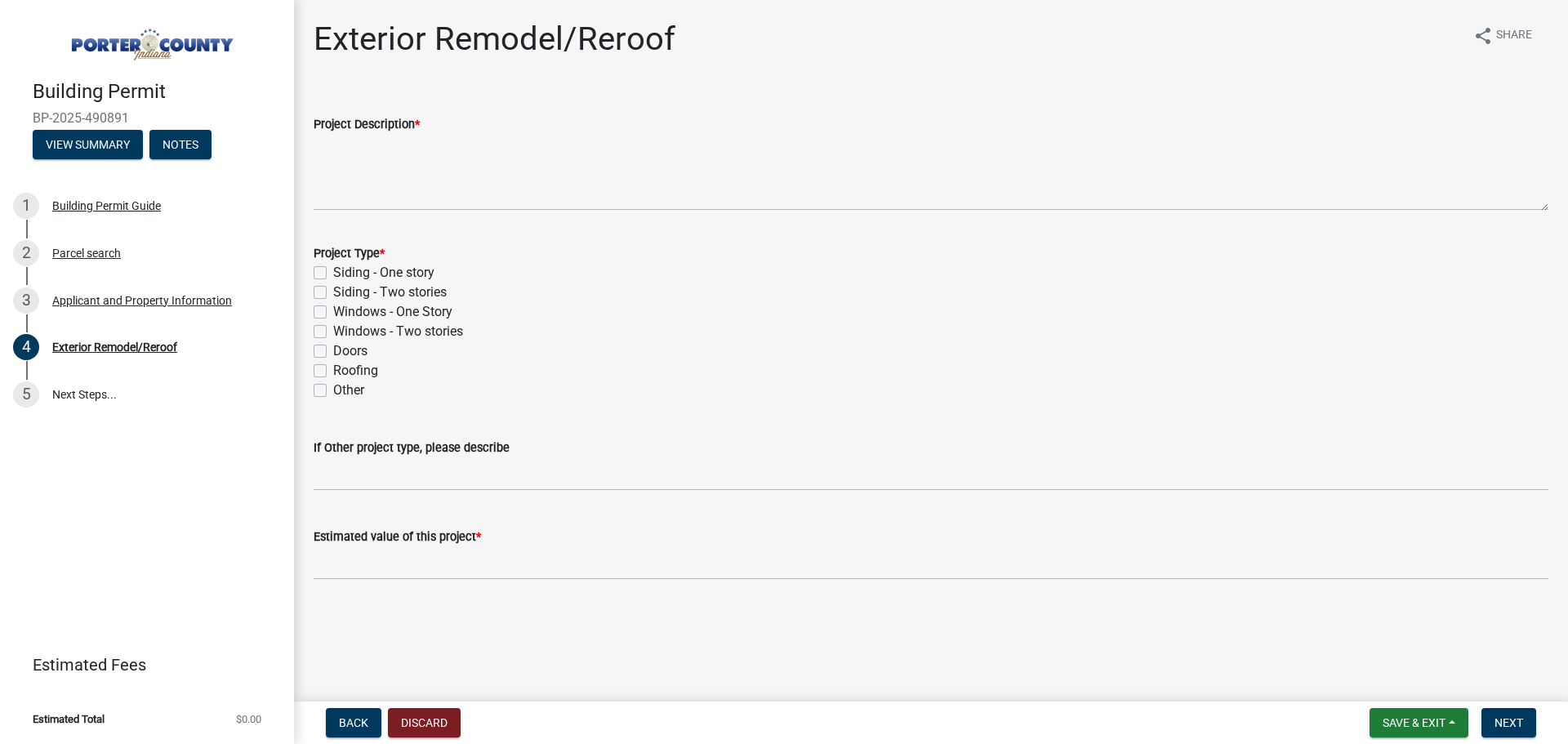
click at [334, 374] on label "Roofing" at bounding box center [356, 370] width 45 height 20
click at [334, 372] on input "Roofing" at bounding box center [338, 365] width 10 height 10
checkbox input "true"
checkbox input "false"
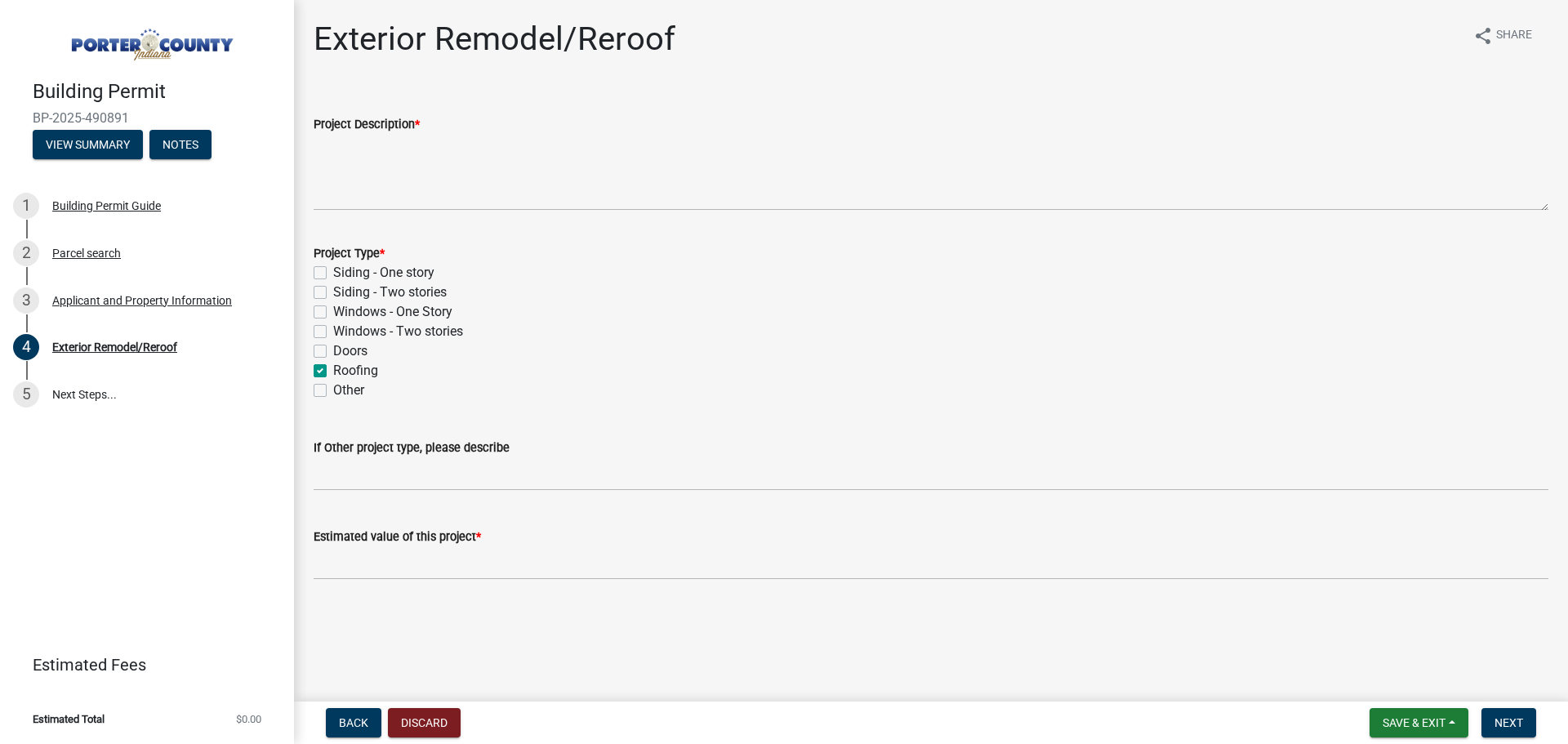
checkbox input "false"
checkbox input "true"
checkbox input "false"
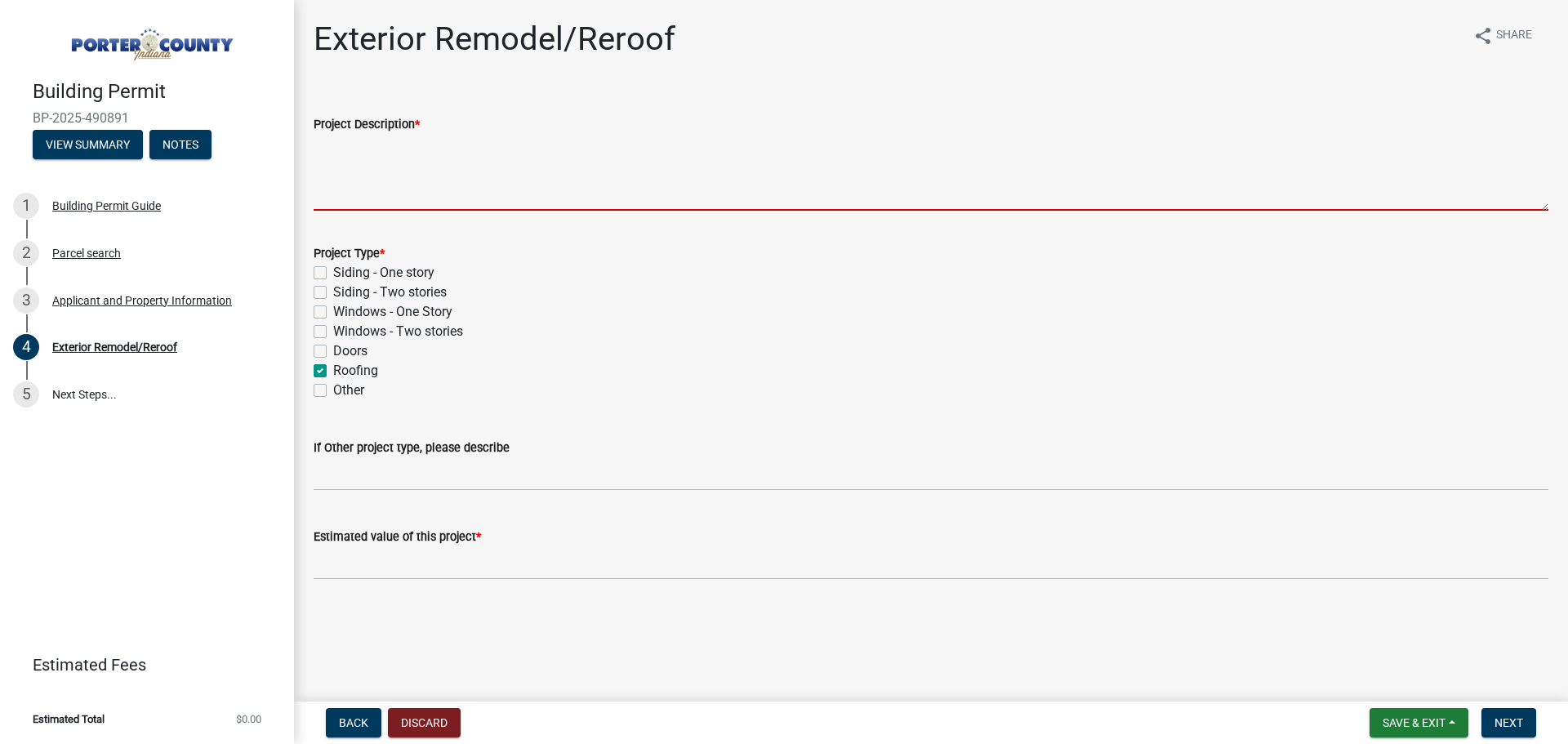
click at [340, 209] on textarea "Project Description *" at bounding box center [930, 172] width 1235 height 77
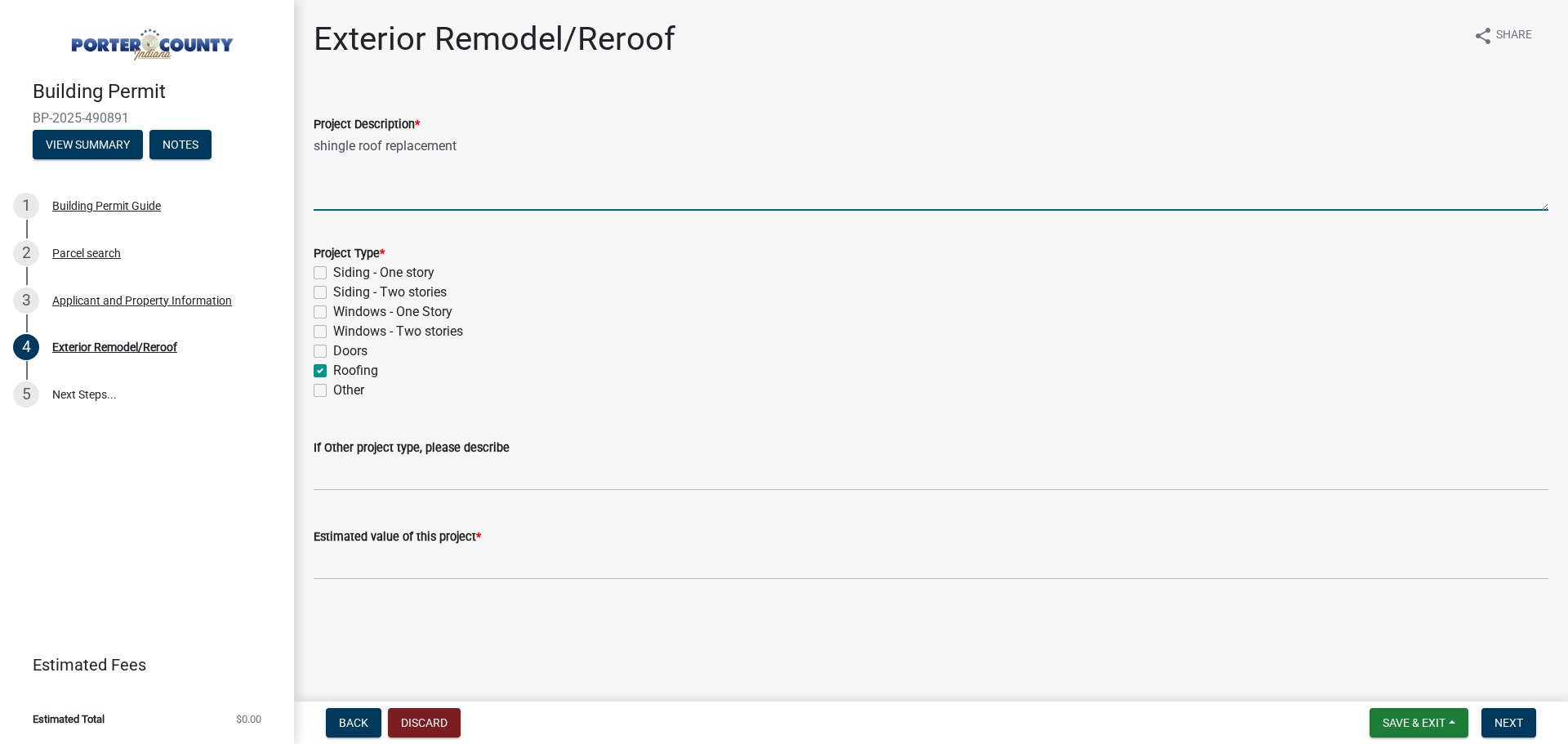
type textarea "shingle roof replacement"
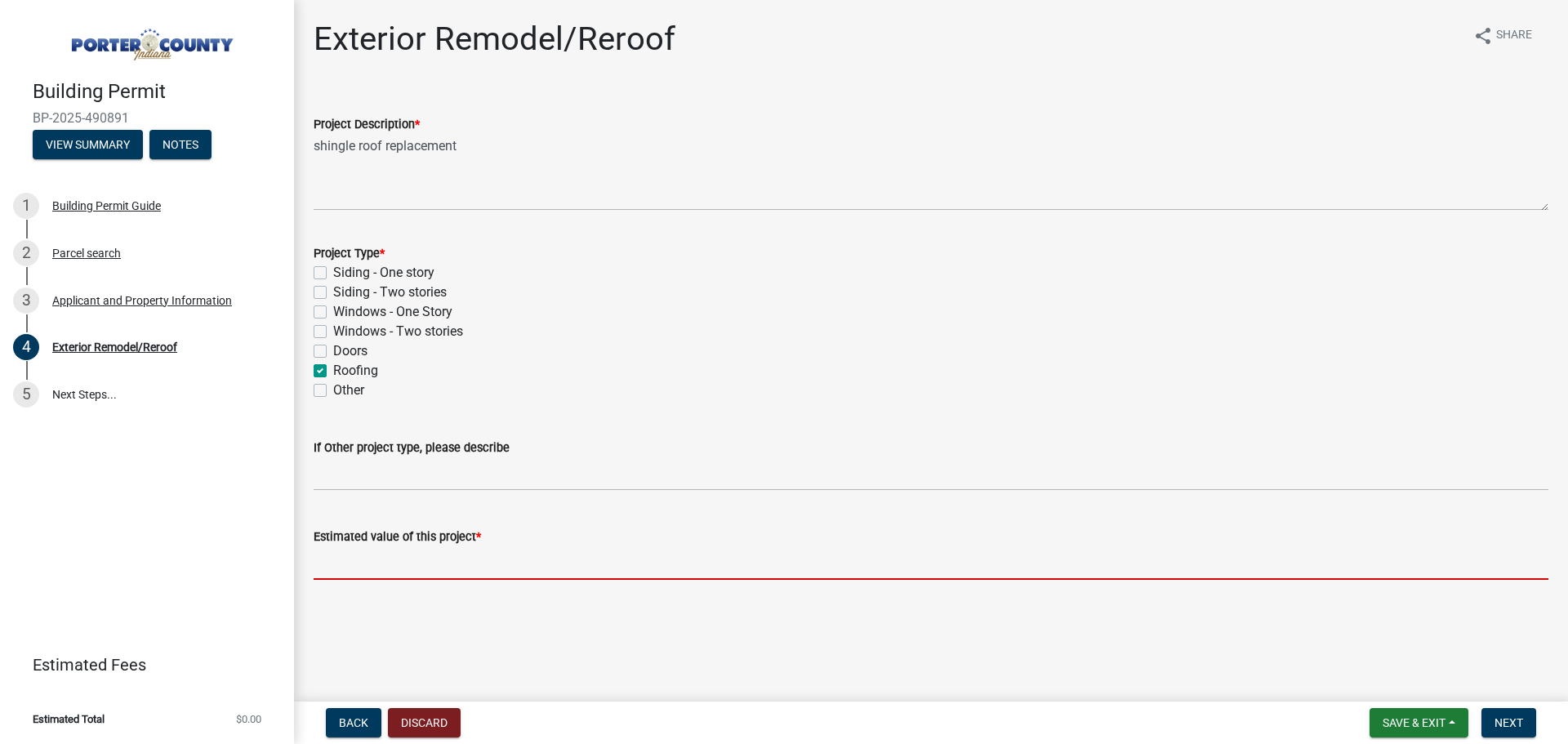
click at [365, 563] on input "text" at bounding box center [930, 563] width 1235 height 33
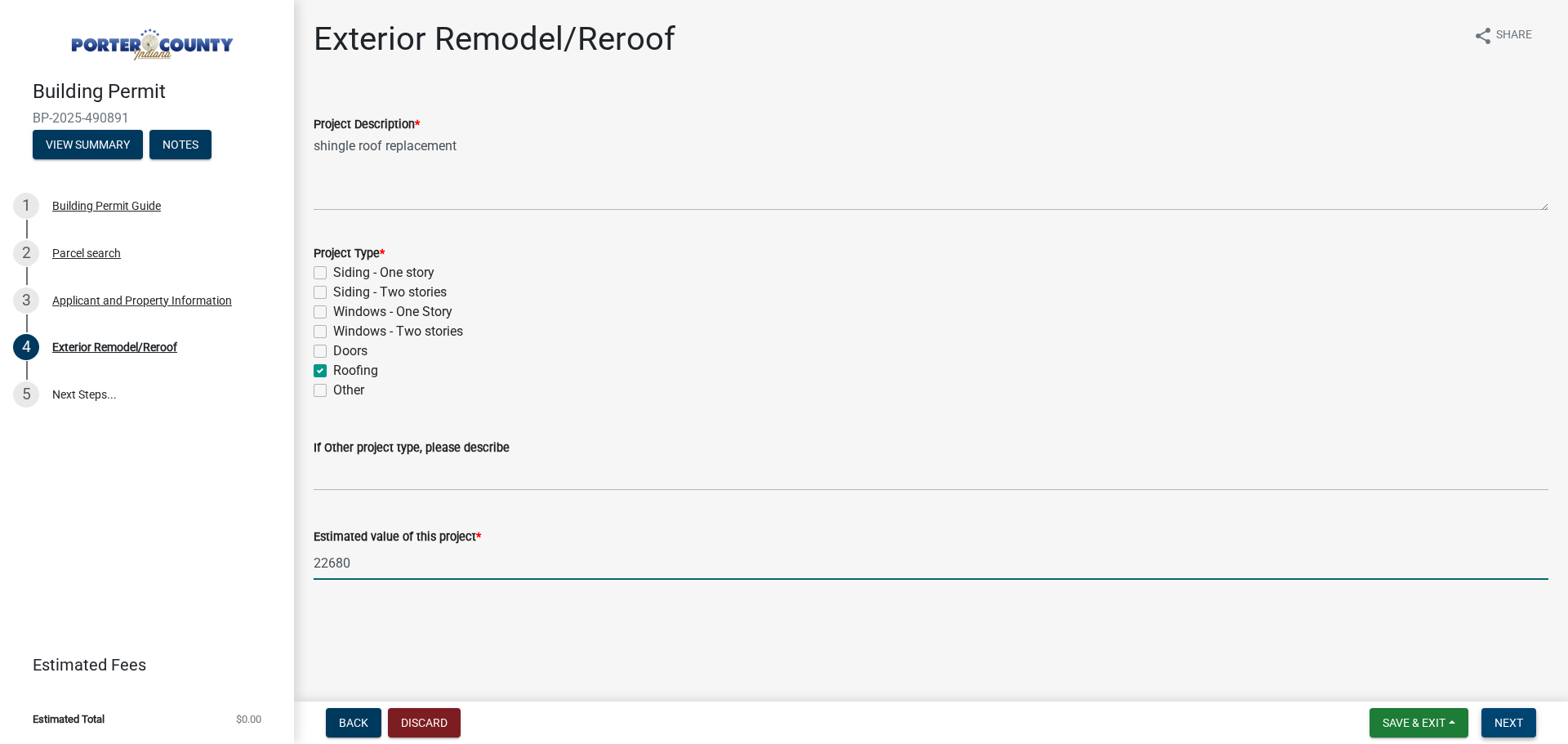
type input "22680"
click at [1493, 718] on button "Next" at bounding box center [1509, 723] width 55 height 30
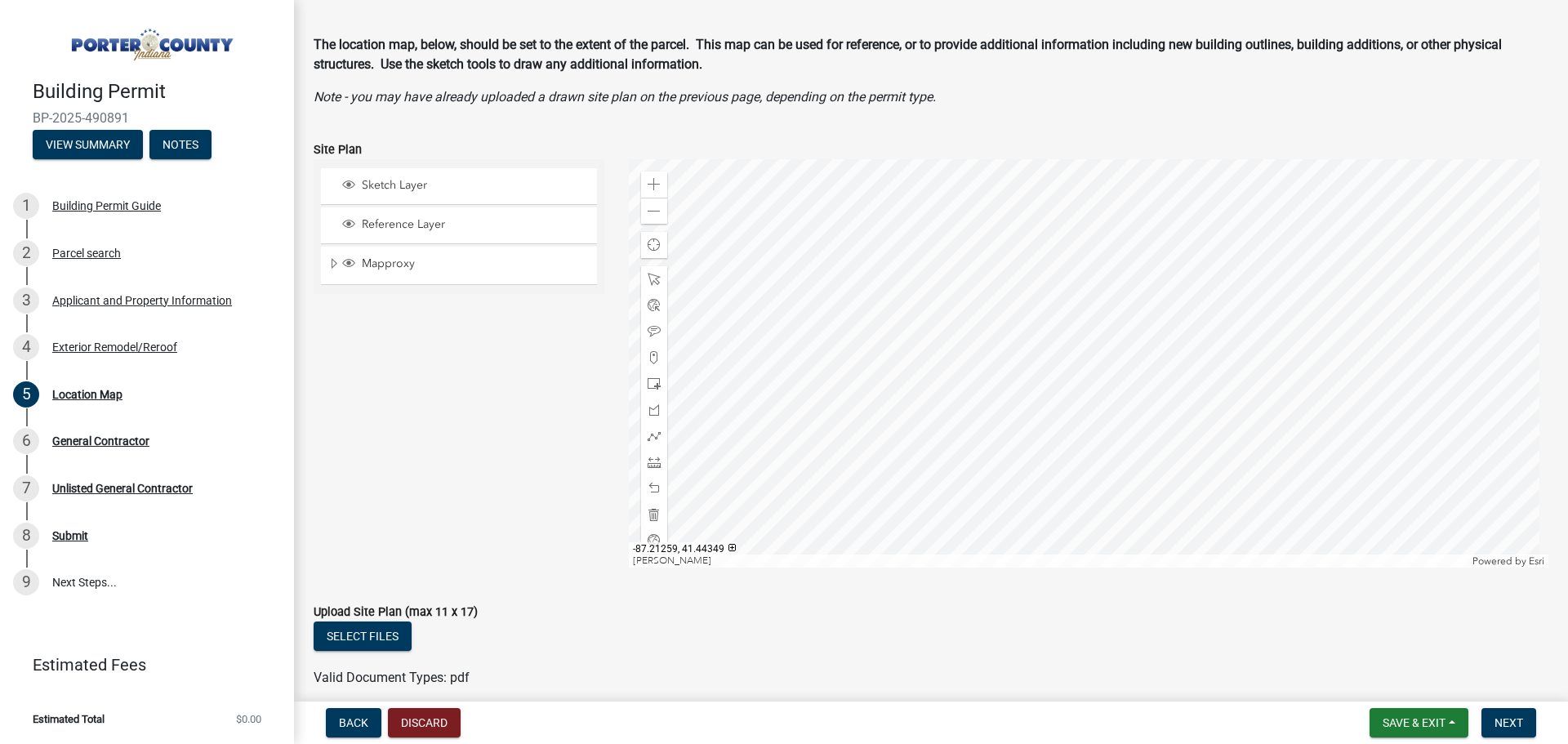
scroll to position [127, 0]
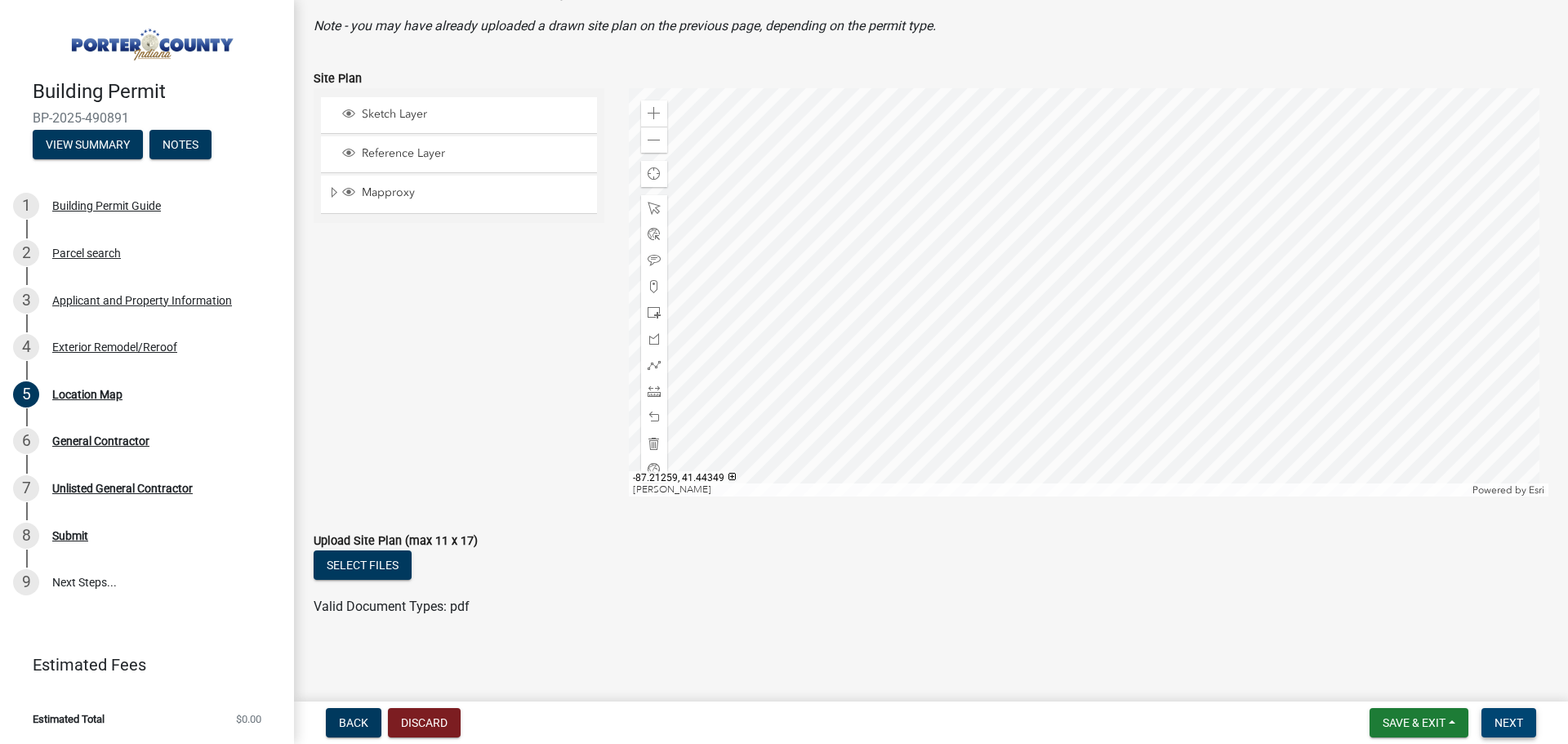
click at [1498, 717] on span "Next" at bounding box center [1509, 723] width 29 height 13
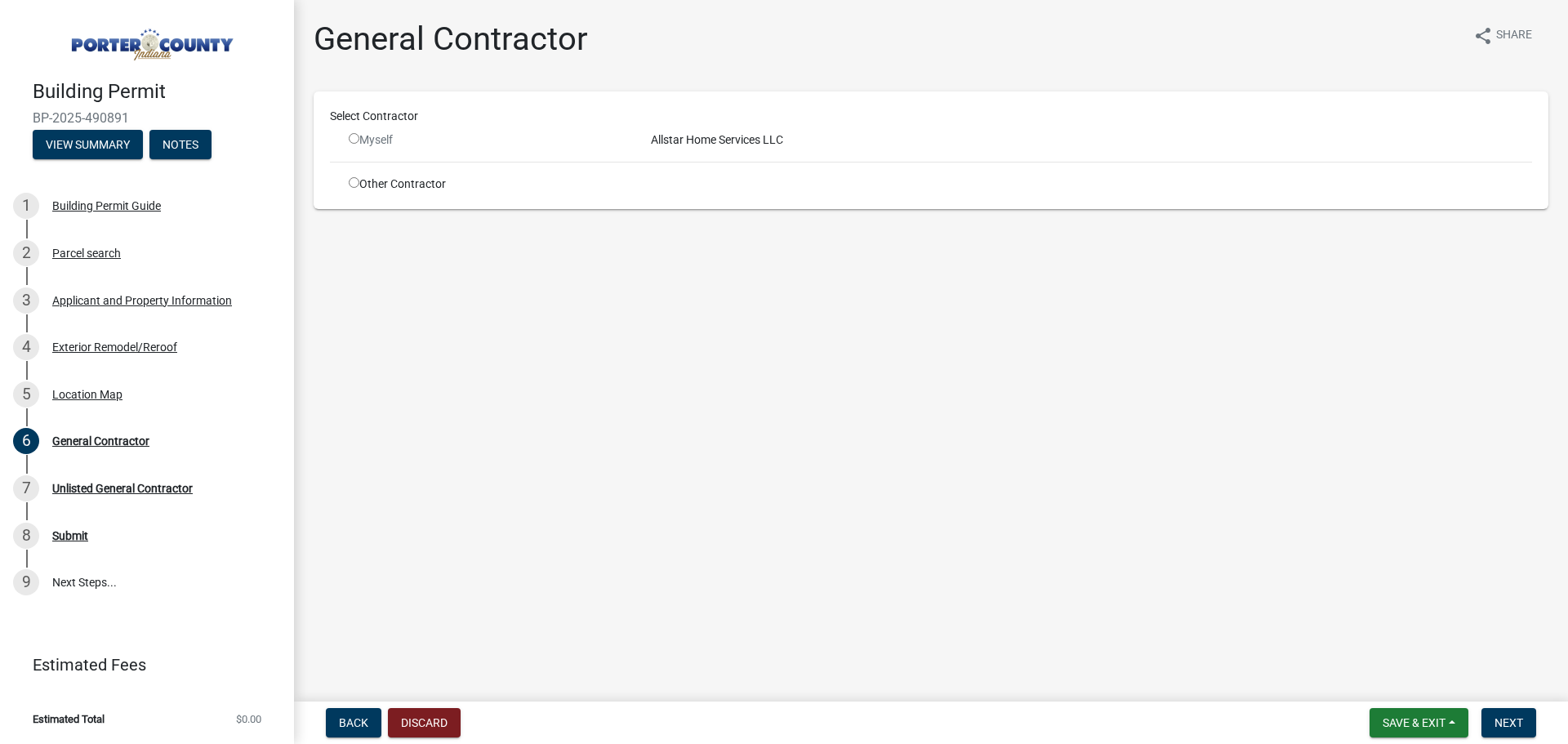
drag, startPoint x: 356, startPoint y: 138, endPoint x: 375, endPoint y: 153, distance: 24.2
click at [356, 139] on input "radio" at bounding box center [353, 137] width 10 height 10
click at [355, 137] on input "radio" at bounding box center [353, 137] width 10 height 10
click at [691, 138] on div "Allstar Home Services LLC" at bounding box center [1091, 139] width 906 height 17
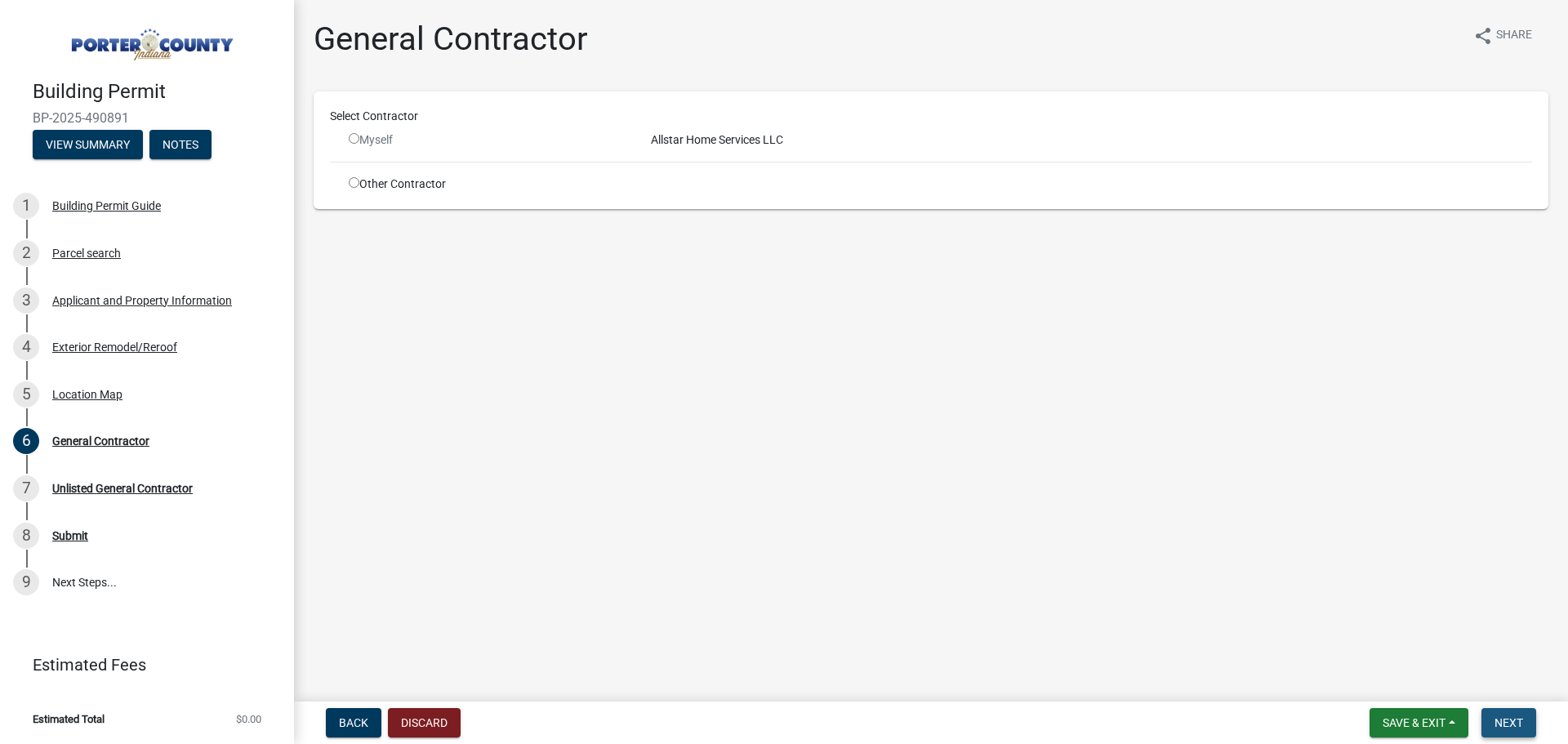
click at [1509, 722] on span "Next" at bounding box center [1509, 723] width 29 height 13
click at [350, 140] on input "radio" at bounding box center [353, 137] width 10 height 10
click at [351, 139] on input "radio" at bounding box center [353, 137] width 10 height 10
radio input "false"
click at [717, 143] on div "Allstar Home Services LLC" at bounding box center [1091, 139] width 906 height 17
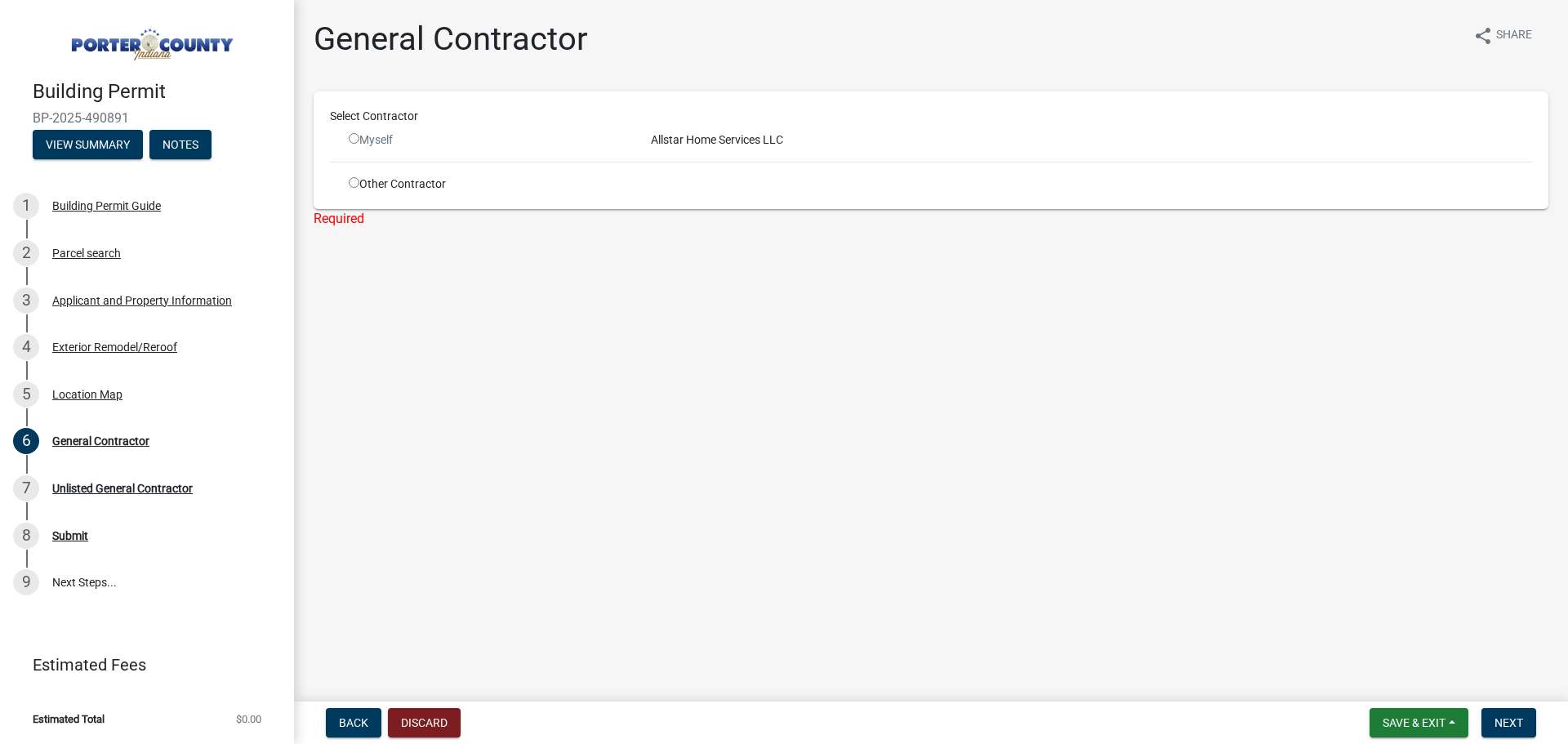
click at [350, 181] on input "radio" at bounding box center [353, 182] width 10 height 10
radio input "true"
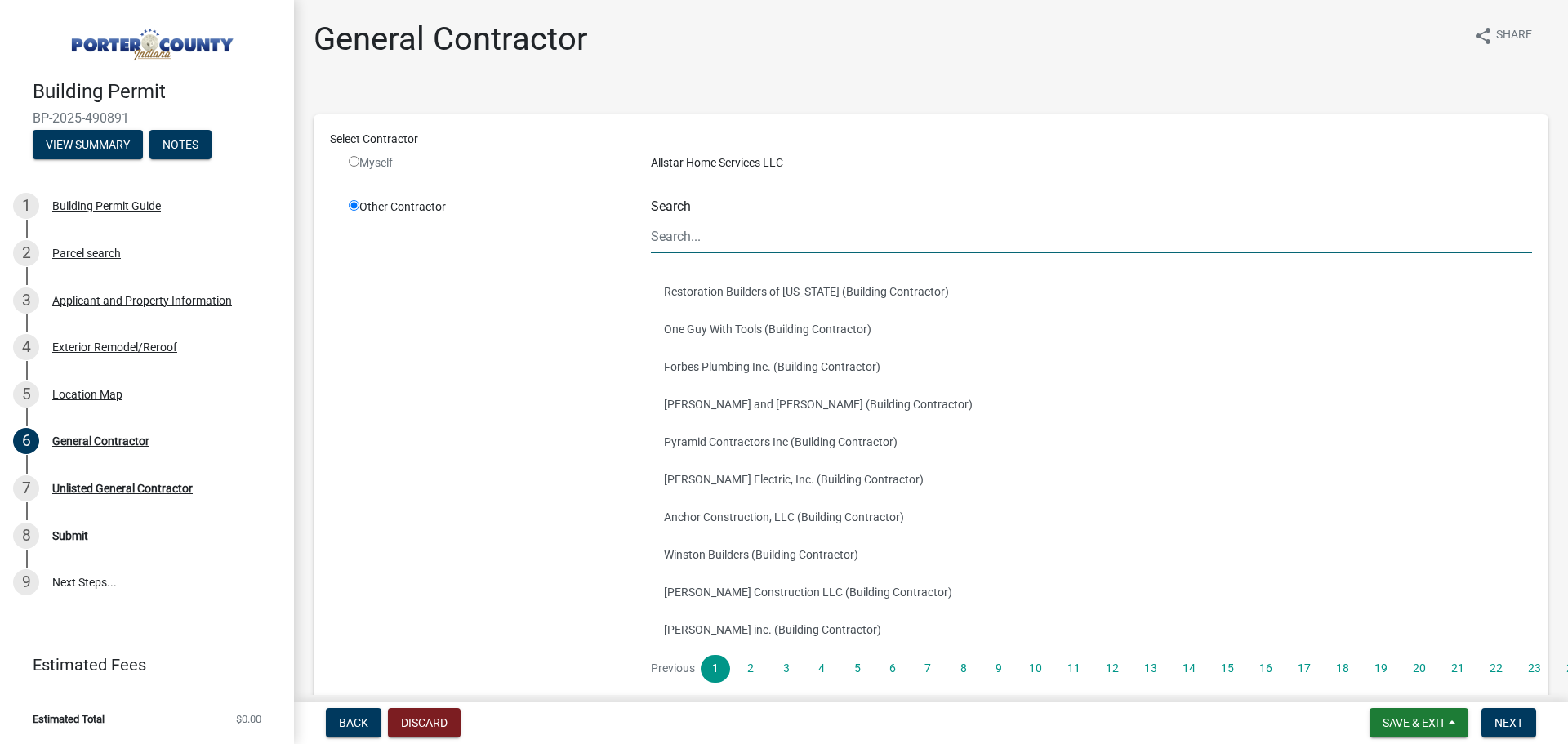
click at [706, 252] on input "Search" at bounding box center [1091, 236] width 881 height 33
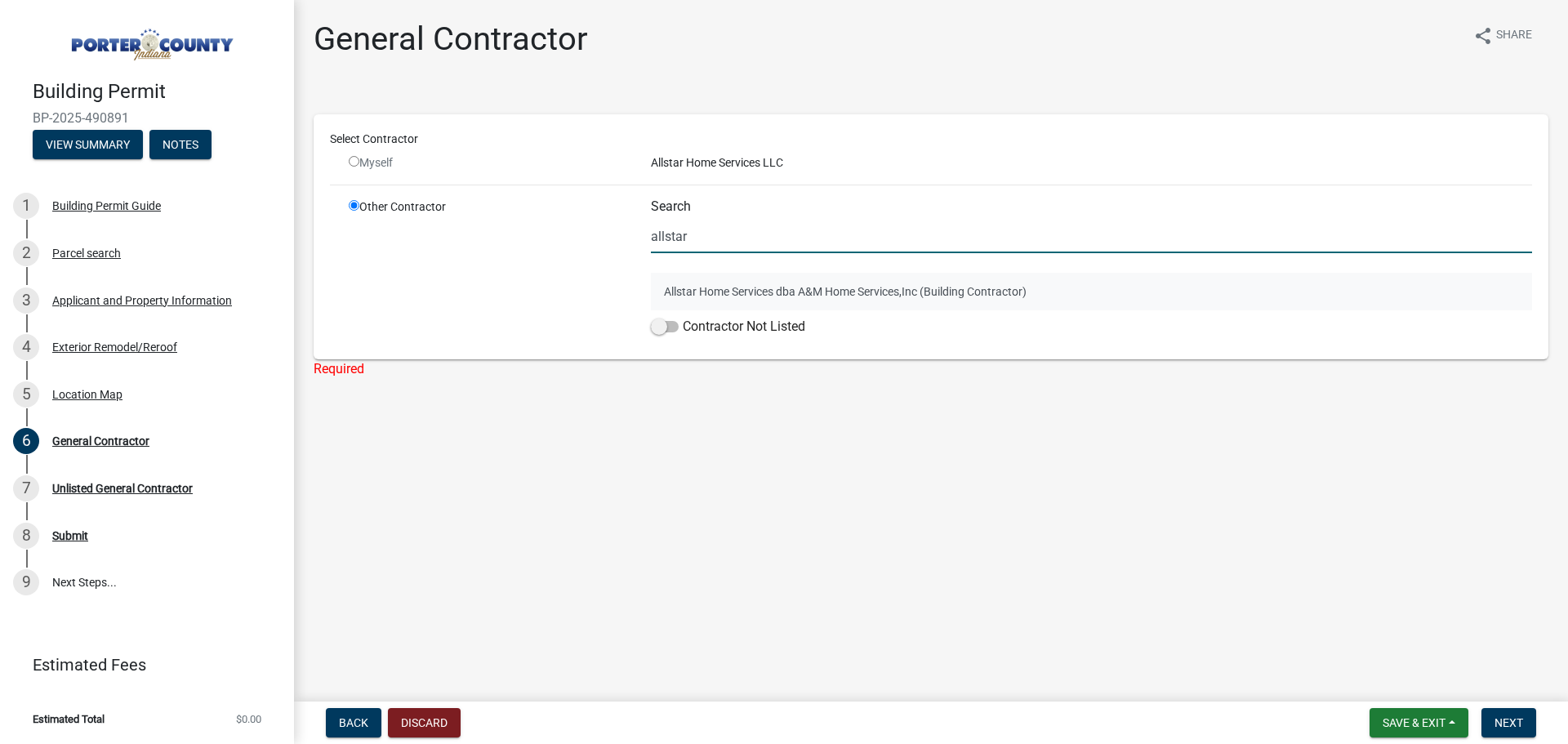
type input "allstar"
click at [796, 291] on button "Allstar Home Services dba A&M Home Services,Inc (Building Contractor)" at bounding box center [1091, 292] width 881 height 37
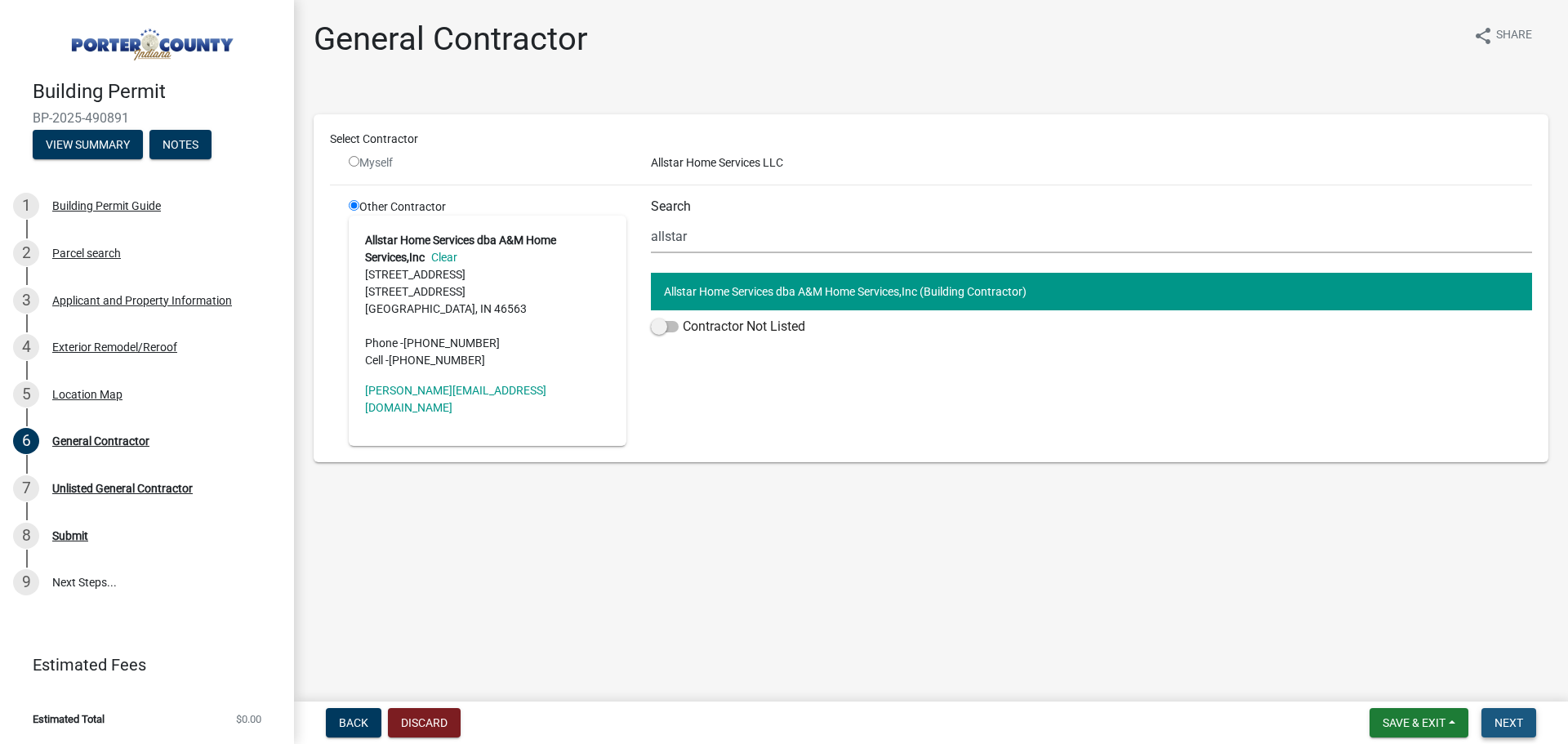
click at [1520, 731] on button "Next" at bounding box center [1509, 723] width 55 height 30
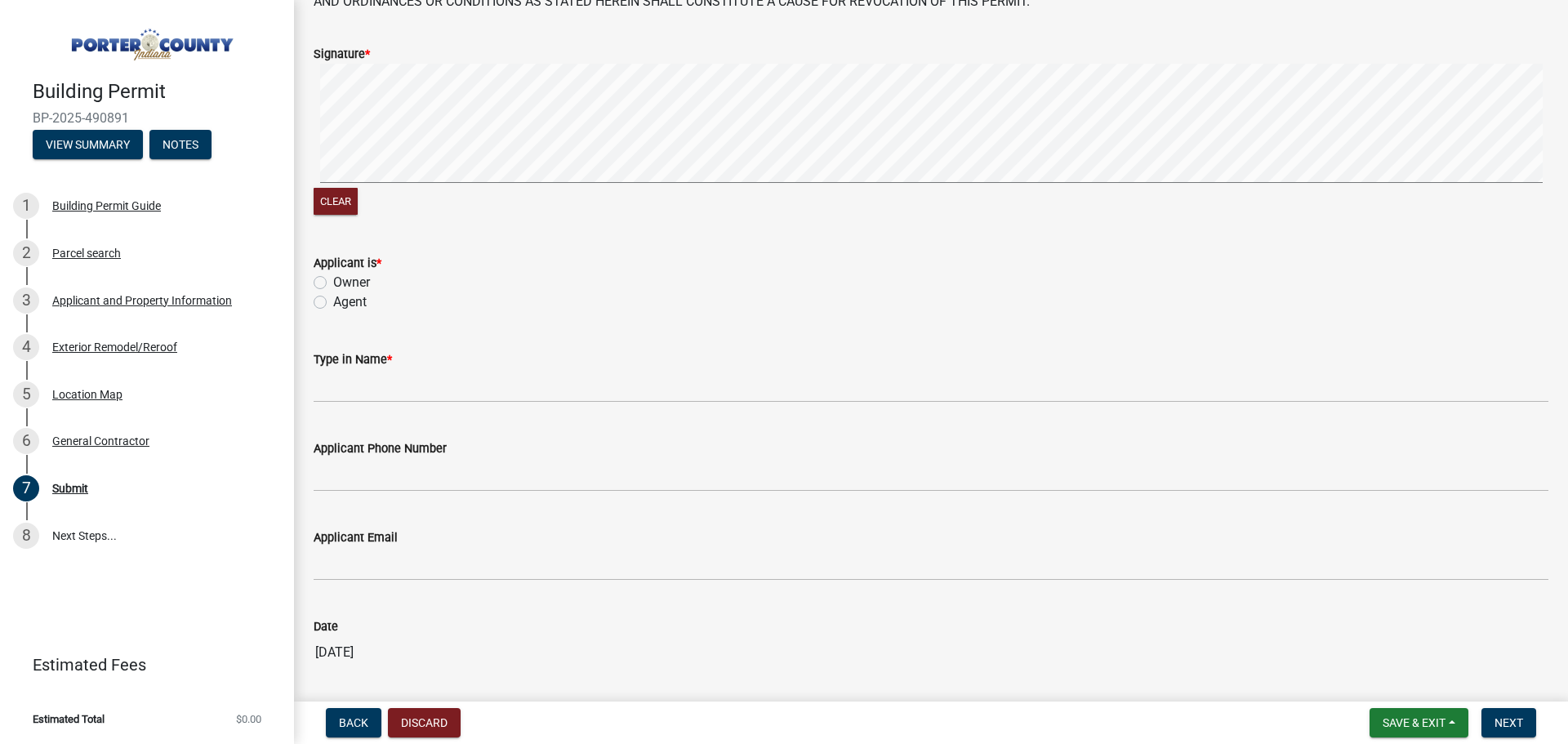
scroll to position [218, 0]
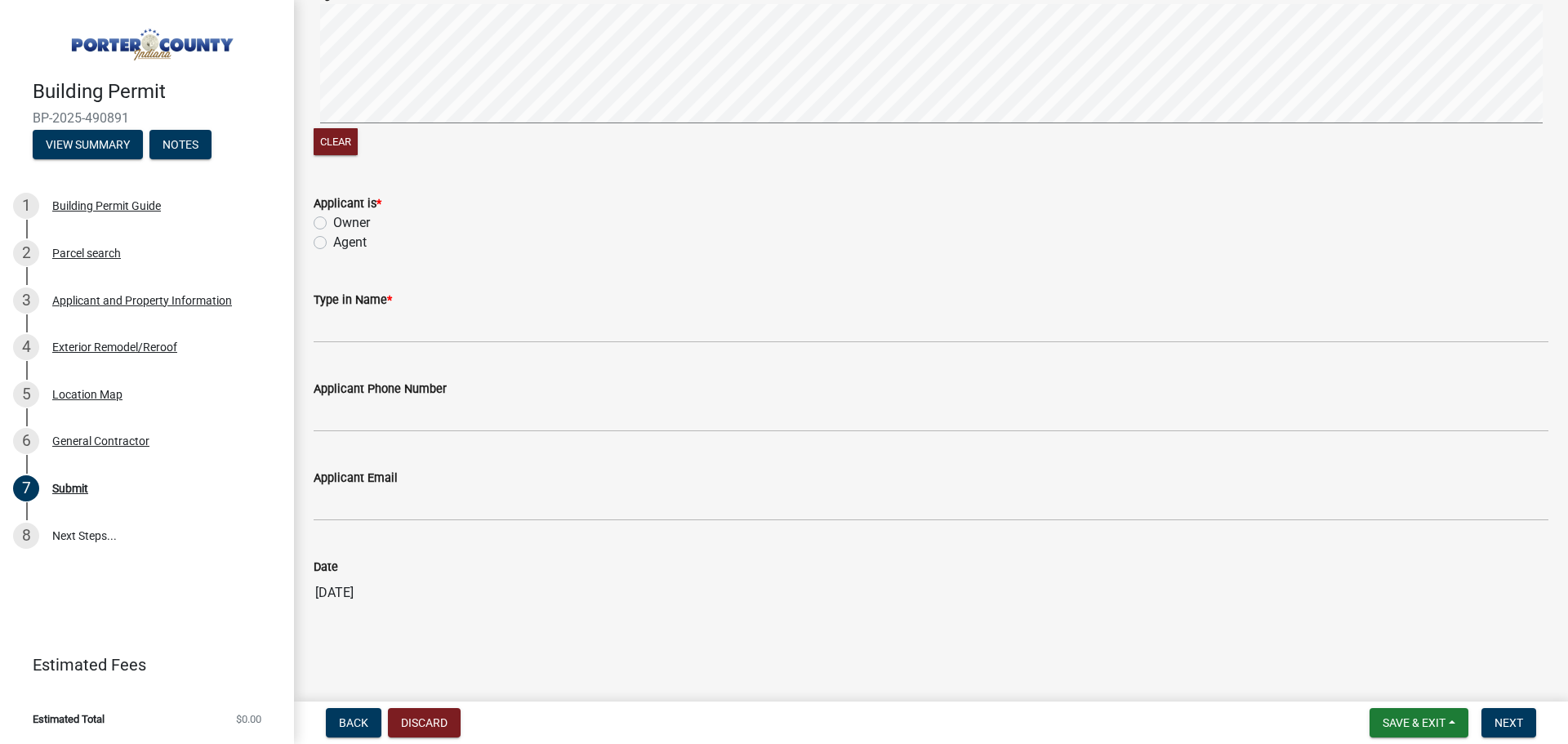
click at [340, 223] on label "Owner" at bounding box center [352, 222] width 37 height 20
click at [340, 223] on input "Owner" at bounding box center [338, 217] width 10 height 10
radio input "true"
click at [334, 242] on label "Agent" at bounding box center [350, 241] width 33 height 20
click at [334, 242] on input "Agent" at bounding box center [338, 237] width 10 height 10
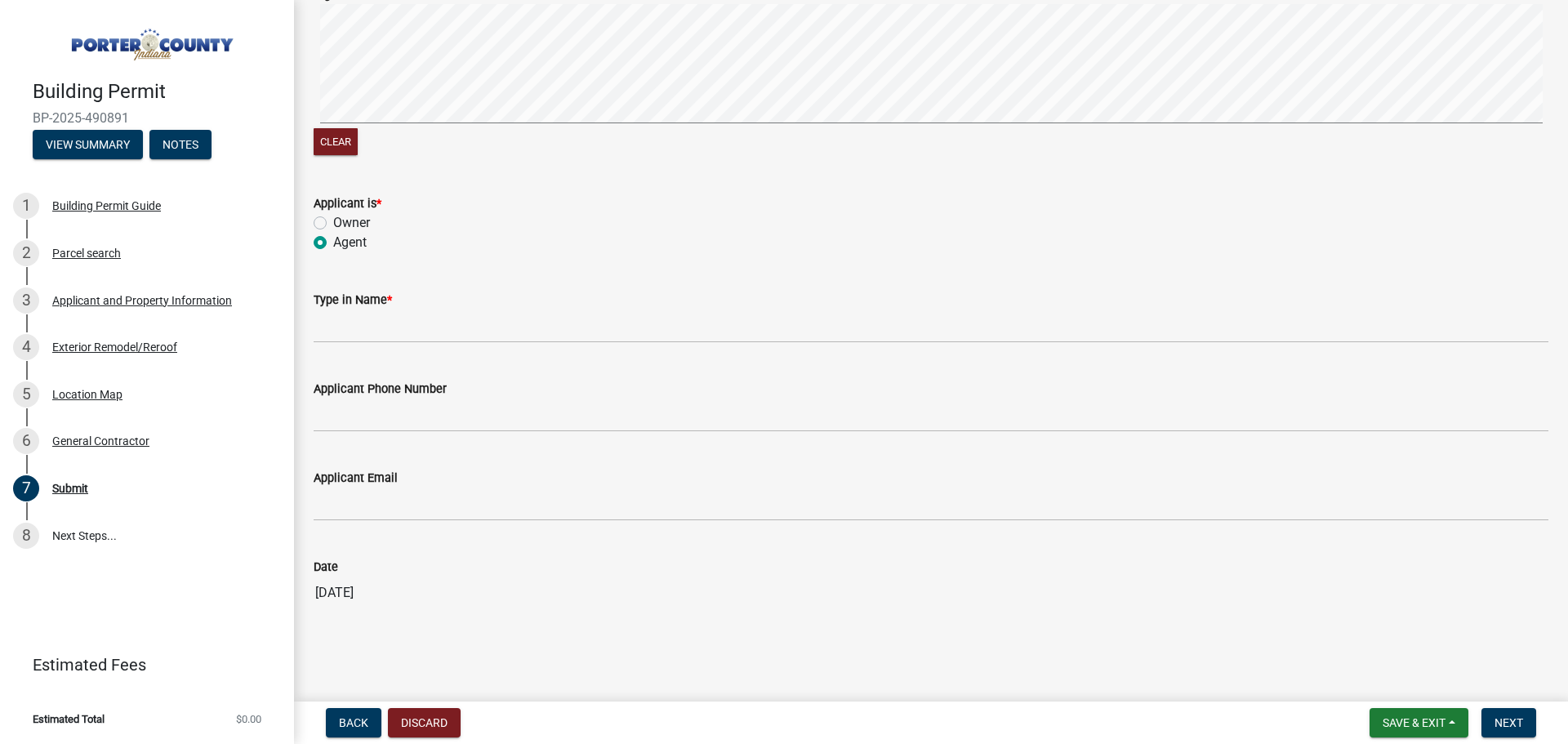
radio input "true"
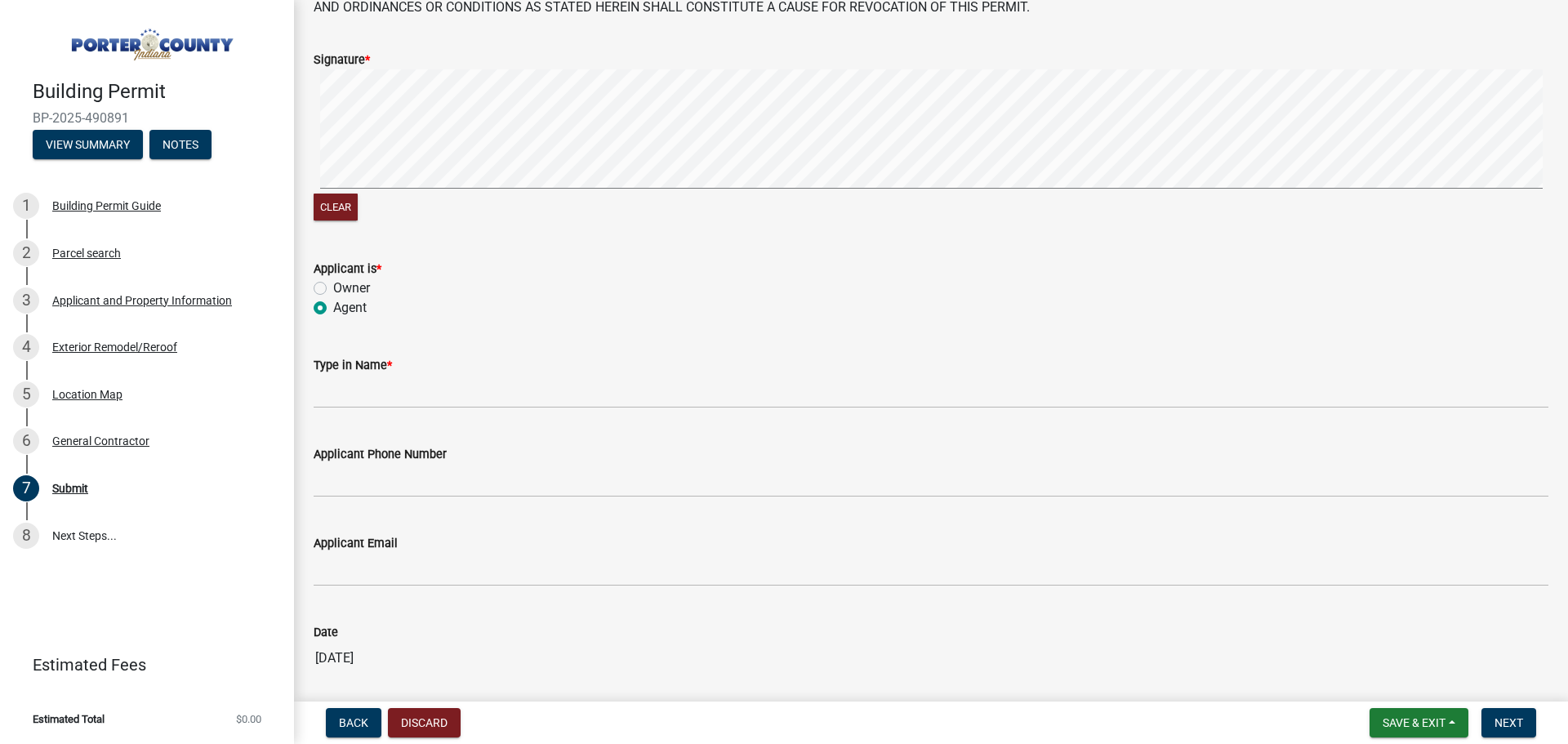
scroll to position [4, 0]
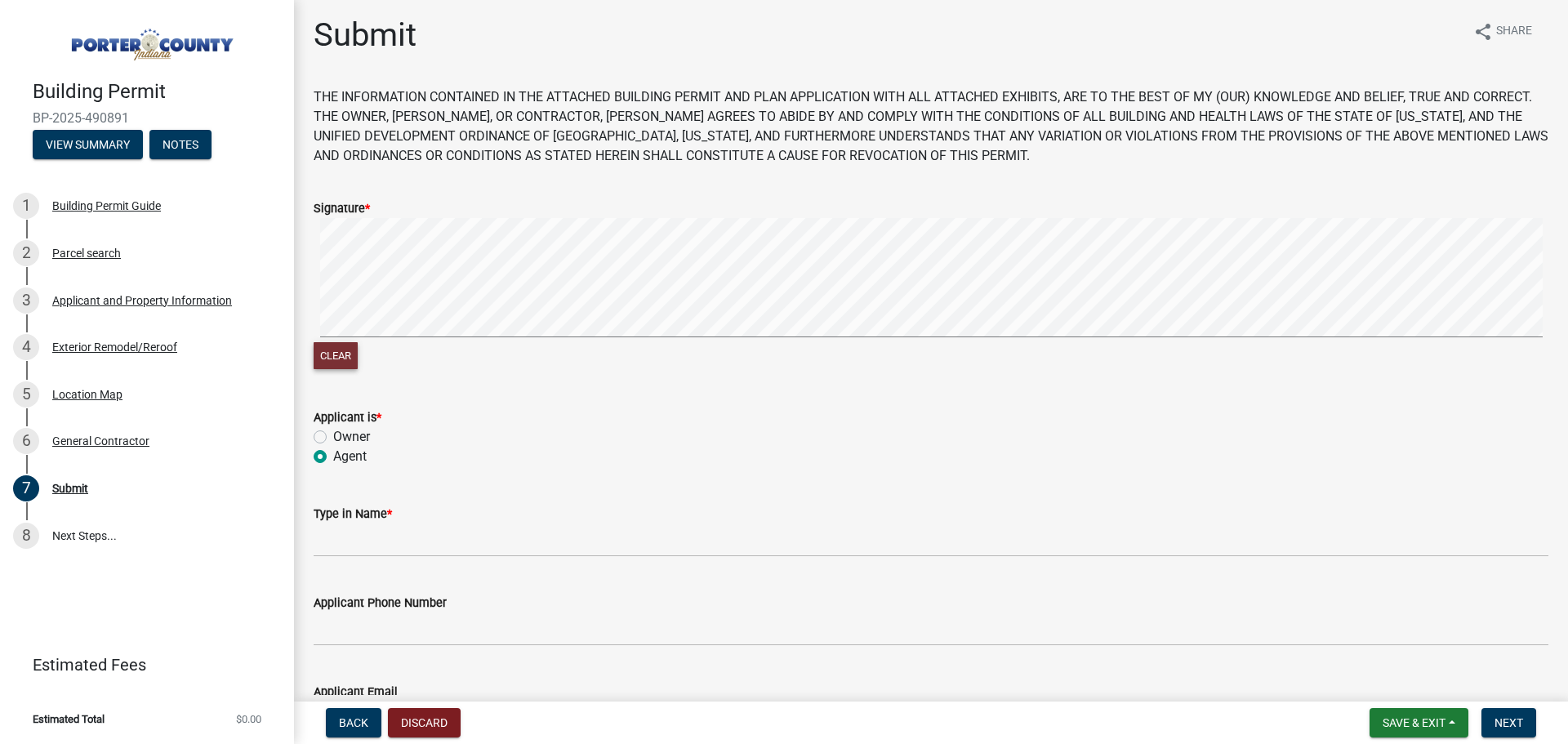
drag, startPoint x: 326, startPoint y: 362, endPoint x: 329, endPoint y: 340, distance: 22.2
click at [326, 357] on button "Clear" at bounding box center [335, 355] width 44 height 27
click at [346, 375] on wm-data-entity-input "Signature * Clear" at bounding box center [930, 282] width 1235 height 209
click at [694, 427] on wm-data-entity-input-list "THE INFORMATION CONTAINED IN THE ATTACHED BUILDING PERMIT AND PLAN APPLICATION …" at bounding box center [930, 468] width 1235 height 762
click at [357, 556] on wm-data-entity-input "Type in Name *" at bounding box center [930, 526] width 1235 height 89
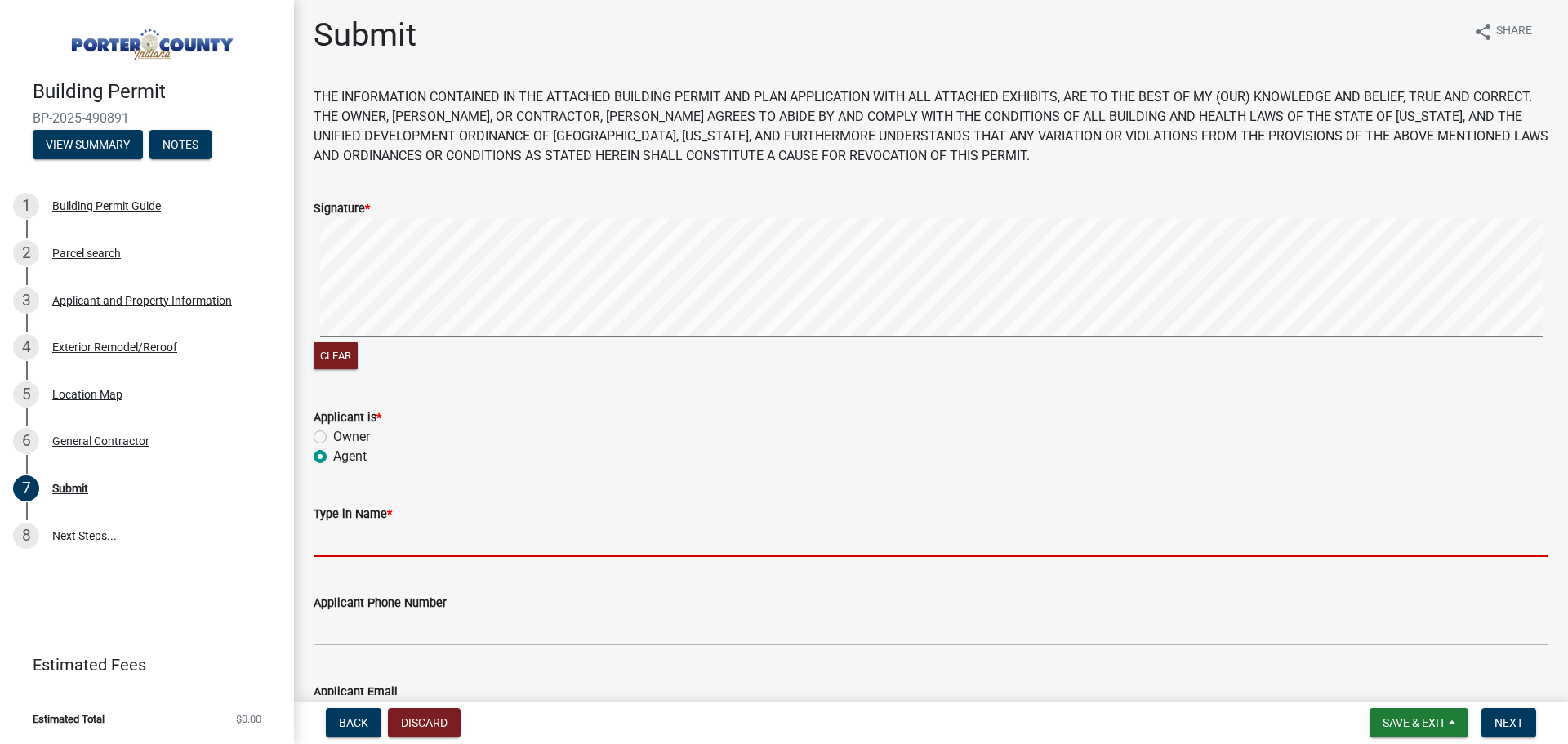
click at [368, 536] on input "Type in Name *" at bounding box center [930, 540] width 1235 height 33
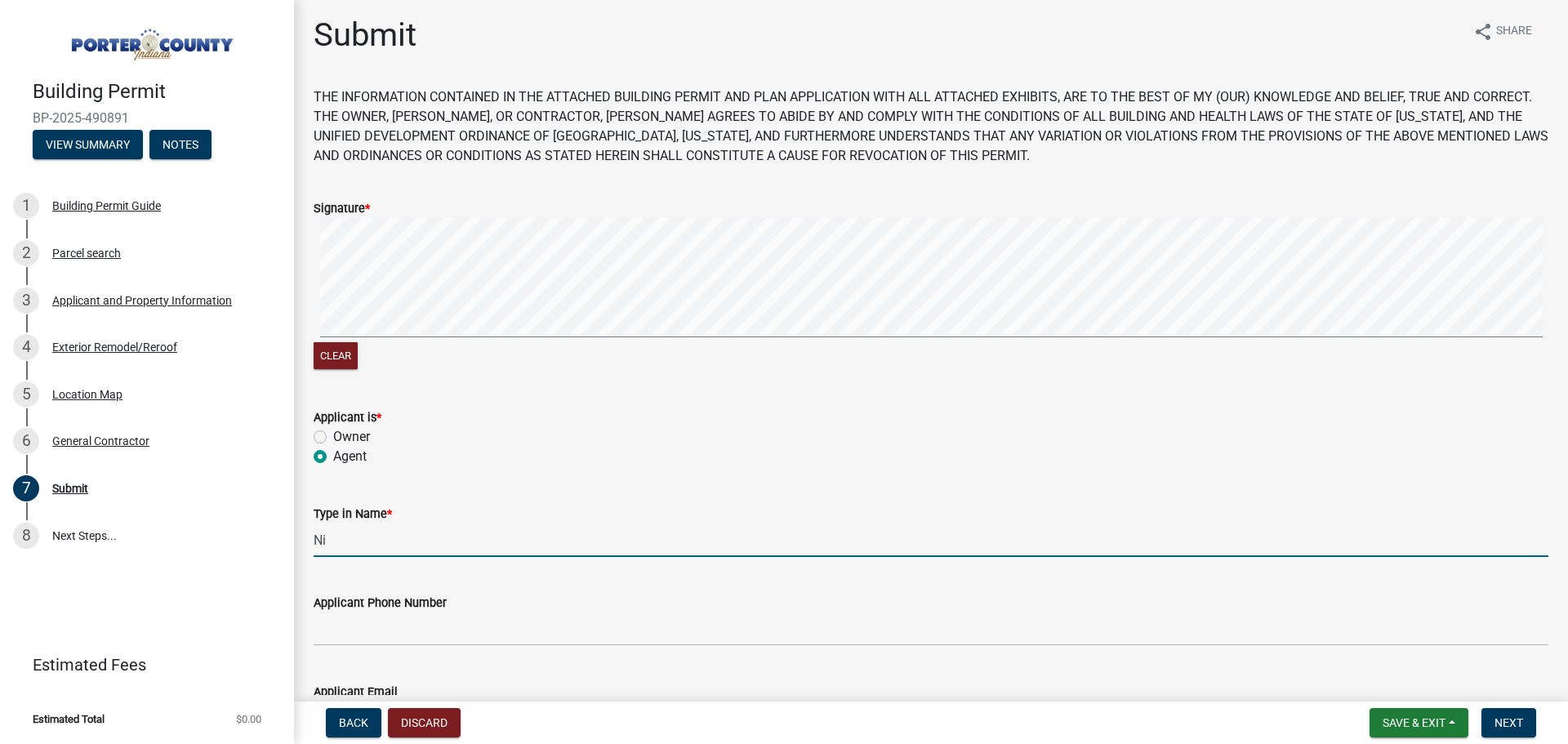
type input "[PERSON_NAME]"
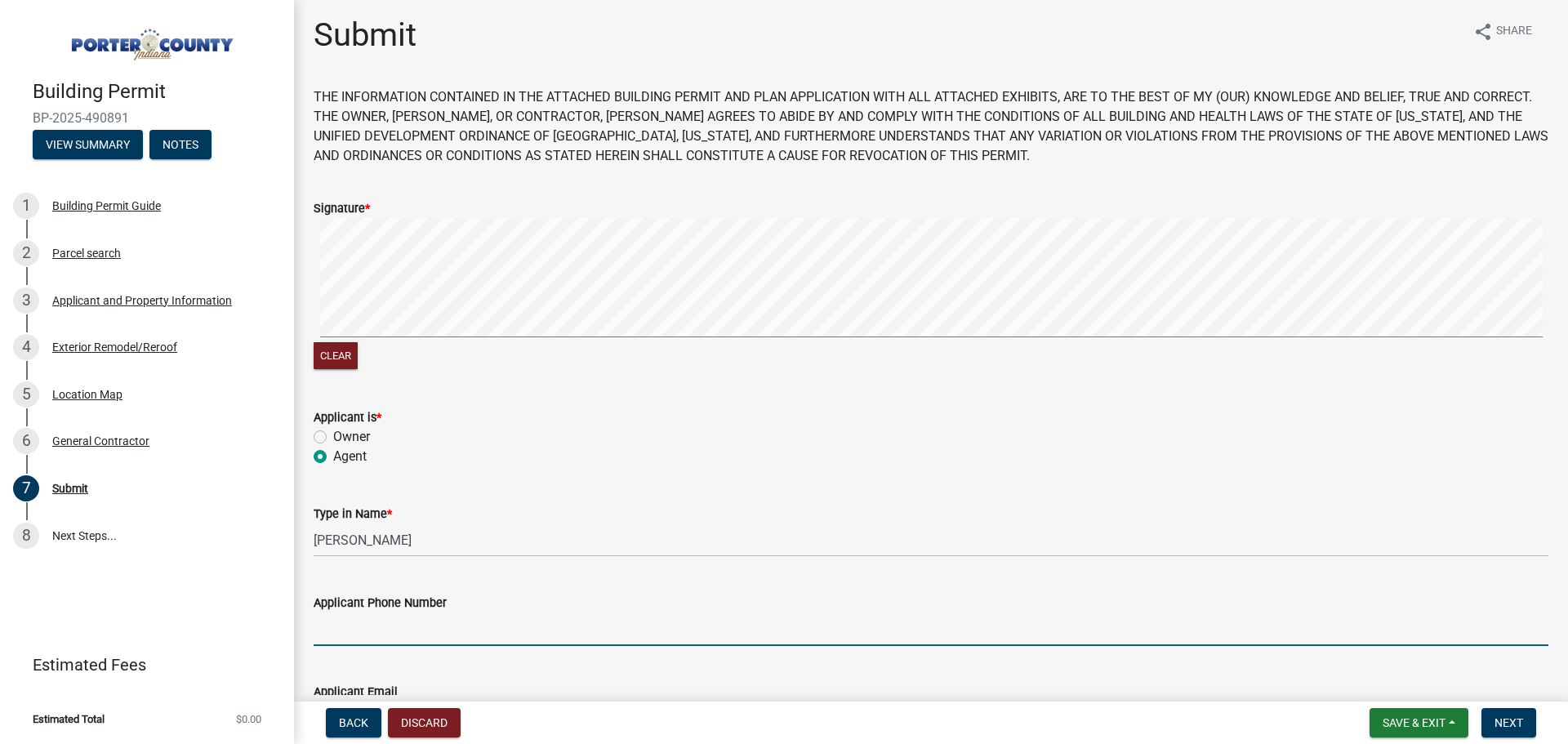
click at [397, 631] on input "Applicant Phone Number" at bounding box center [930, 629] width 1235 height 33
type input "7083042885"
type input "[EMAIL_ADDRESS][DOMAIN_NAME]"
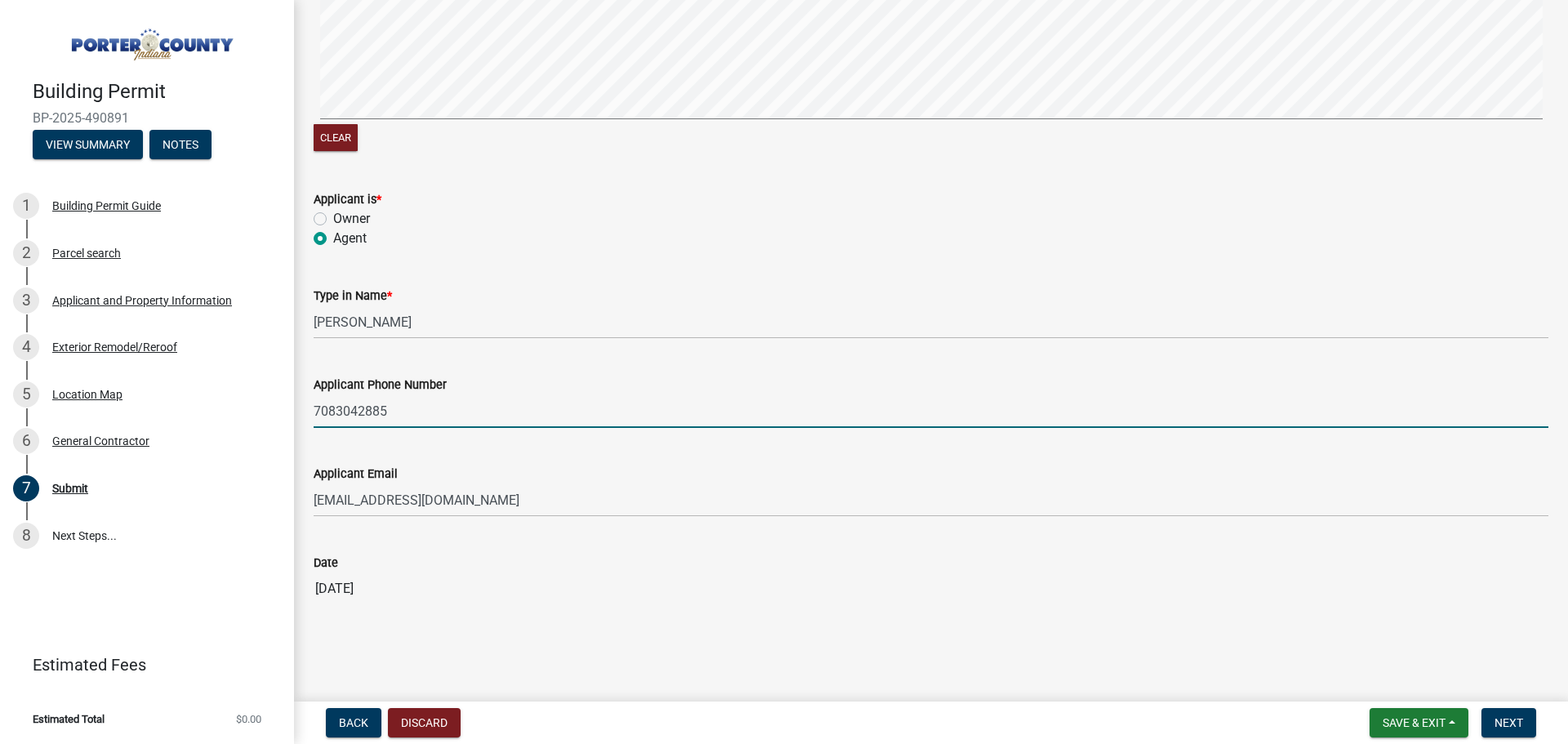
scroll to position [222, 0]
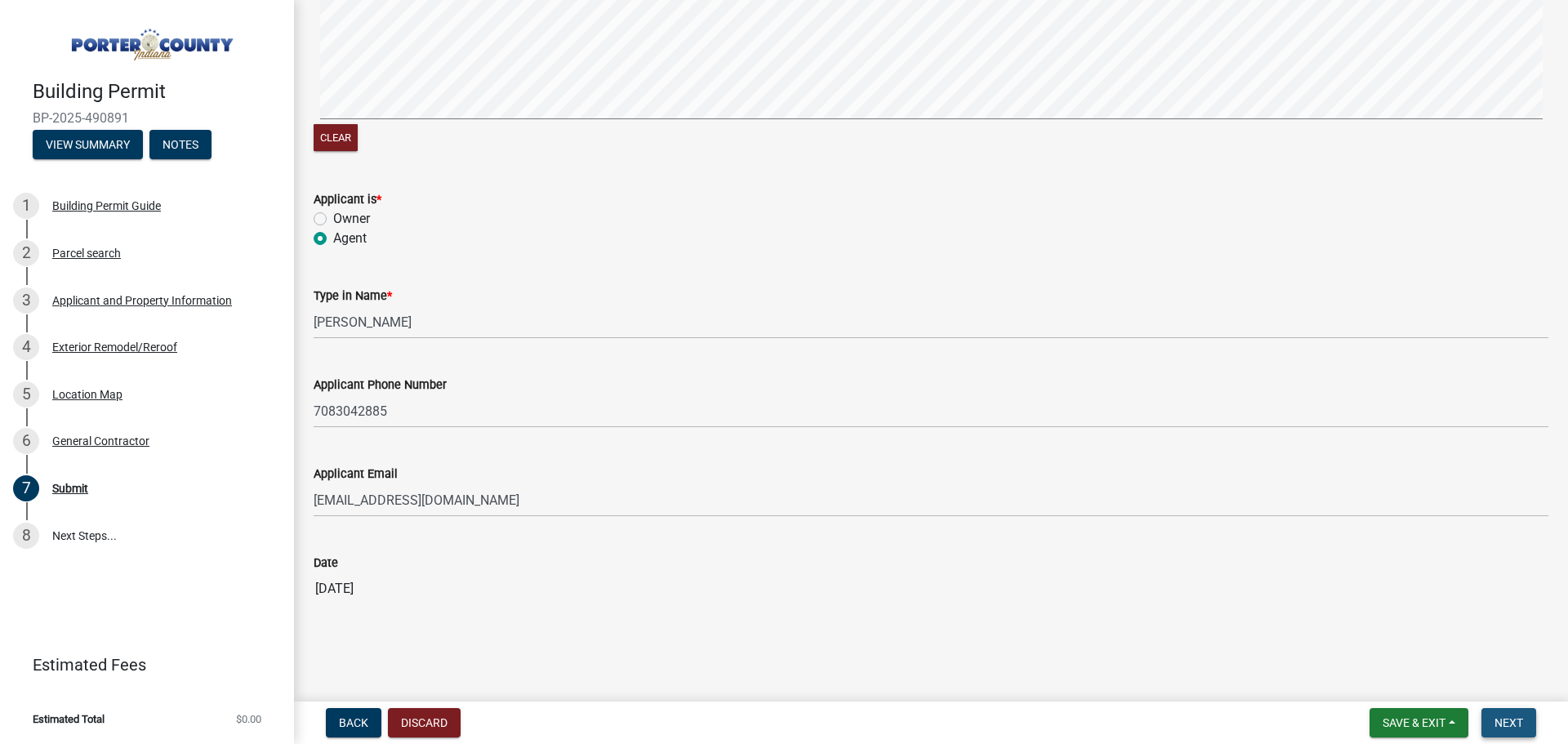
click at [1521, 724] on span "Next" at bounding box center [1509, 723] width 29 height 13
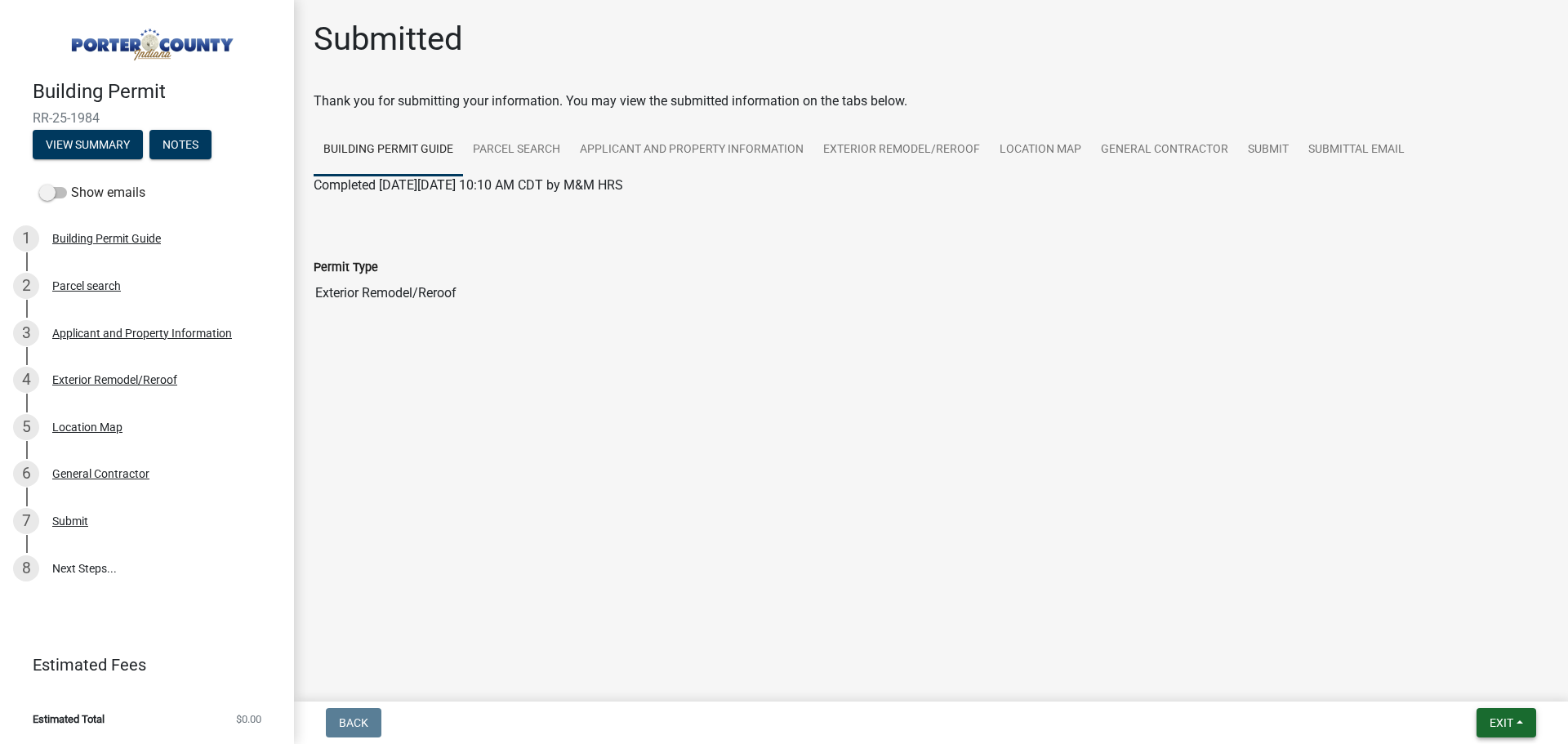
click at [1513, 717] on span "Exit" at bounding box center [1501, 723] width 23 height 13
